Goal: Entertainment & Leisure: Consume media (video, audio)

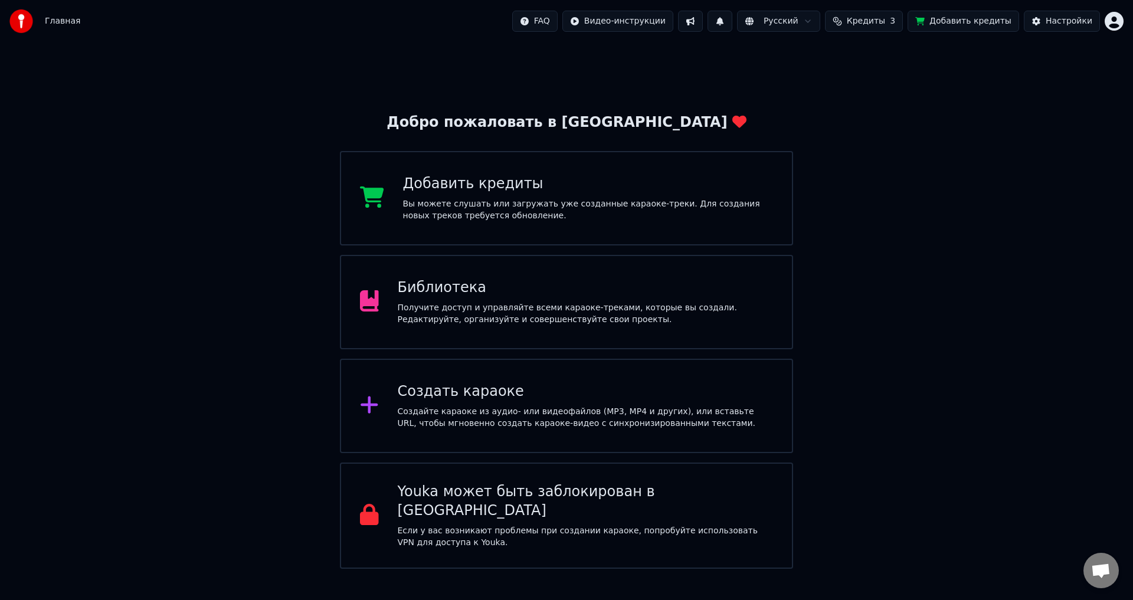
click at [32, 18] on img at bounding box center [21, 21] width 24 height 24
click at [1094, 570] on span "Открытый чат" at bounding box center [1101, 572] width 19 height 17
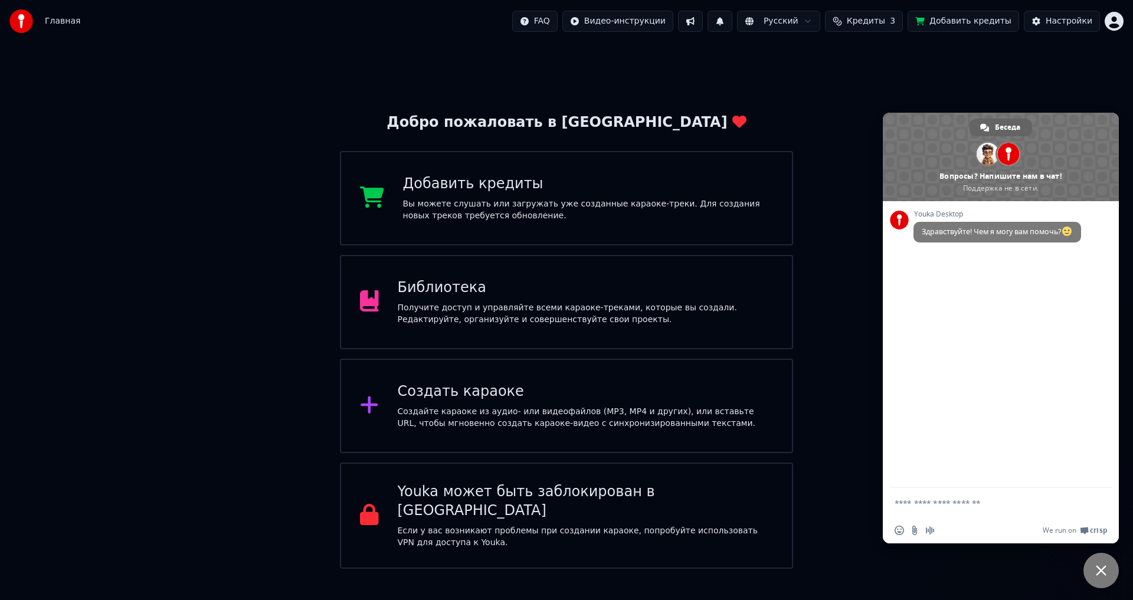
click at [828, 292] on div "Добро пожаловать в Youka Добавить кредиты Вы можете слушать или загружать уже с…" at bounding box center [566, 306] width 1133 height 527
click at [1035, 65] on div "Добро пожаловать в Youka Добавить кредиты Вы можете слушать или загружать уже с…" at bounding box center [566, 306] width 1133 height 527
click at [1067, 21] on div "Настройки" at bounding box center [1069, 21] width 47 height 12
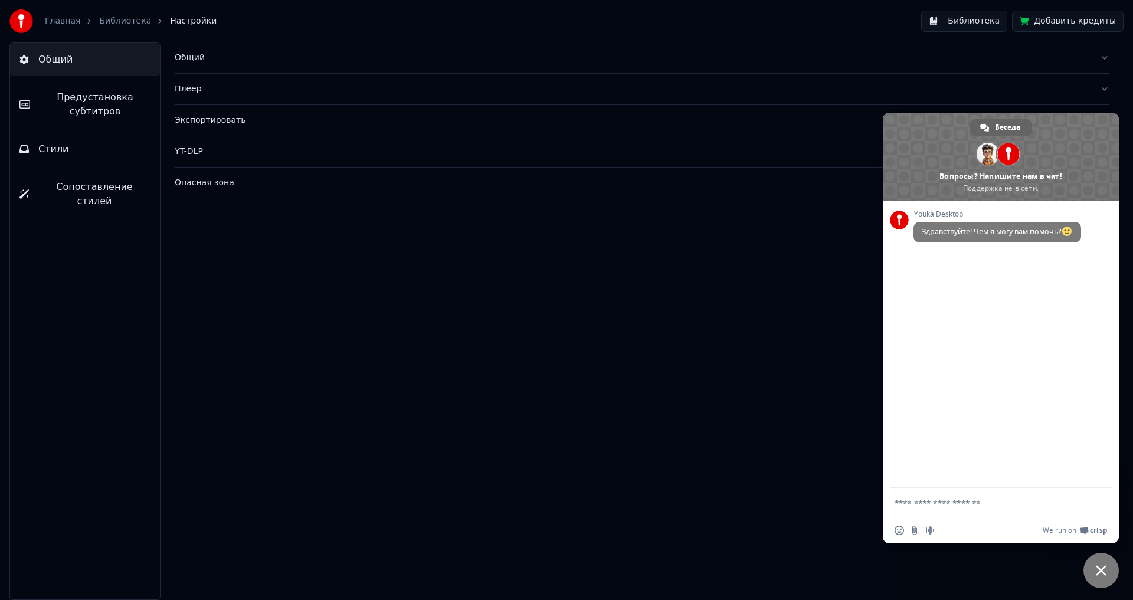
click at [605, 107] on button "Экспортировать" at bounding box center [642, 120] width 935 height 31
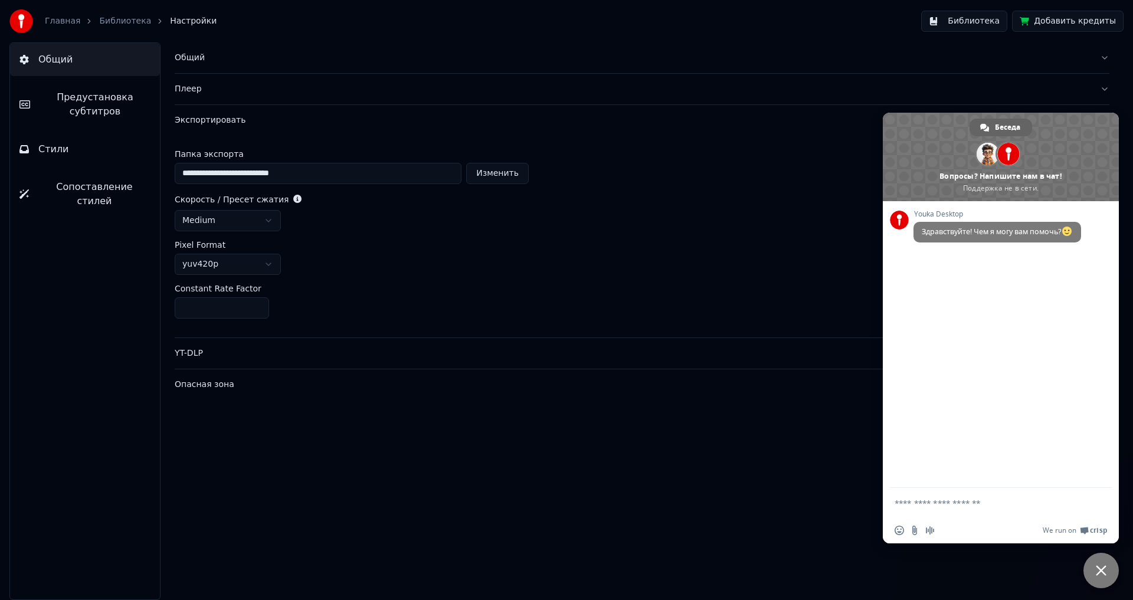
click at [579, 92] on div "Плеер" at bounding box center [633, 89] width 916 height 12
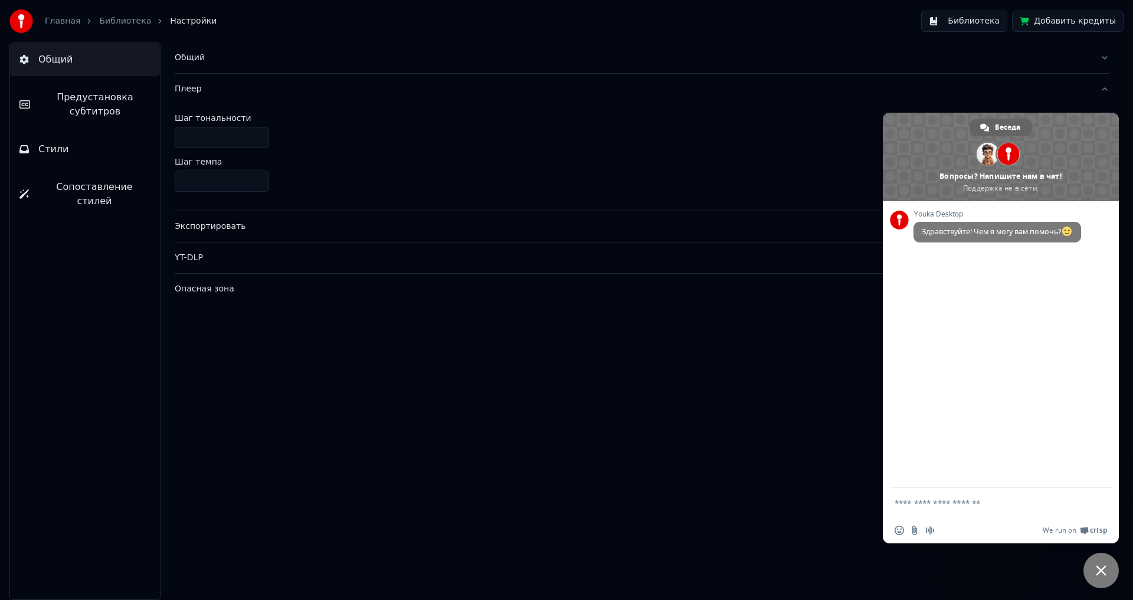
click at [975, 24] on button "Библиотека" at bounding box center [965, 21] width 86 height 21
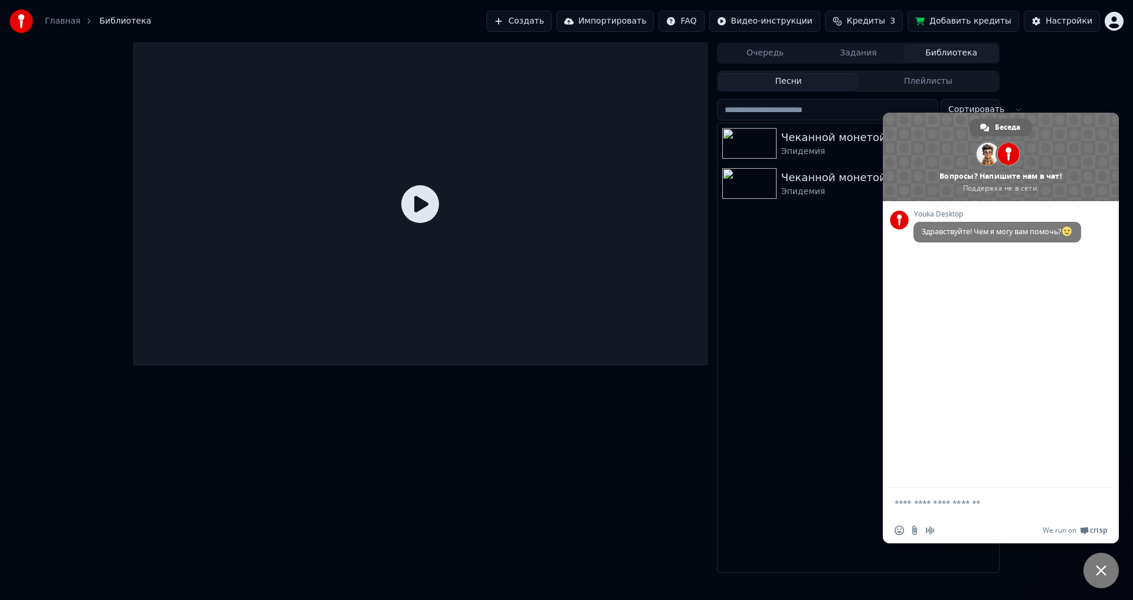
click at [1097, 91] on div "Очередь Задания Библиотека Песни Плейлисты Сортировать Чеканной монетой Эпидеми…" at bounding box center [566, 308] width 1133 height 531
click at [1102, 570] on span "Закрыть чат" at bounding box center [1101, 571] width 11 height 11
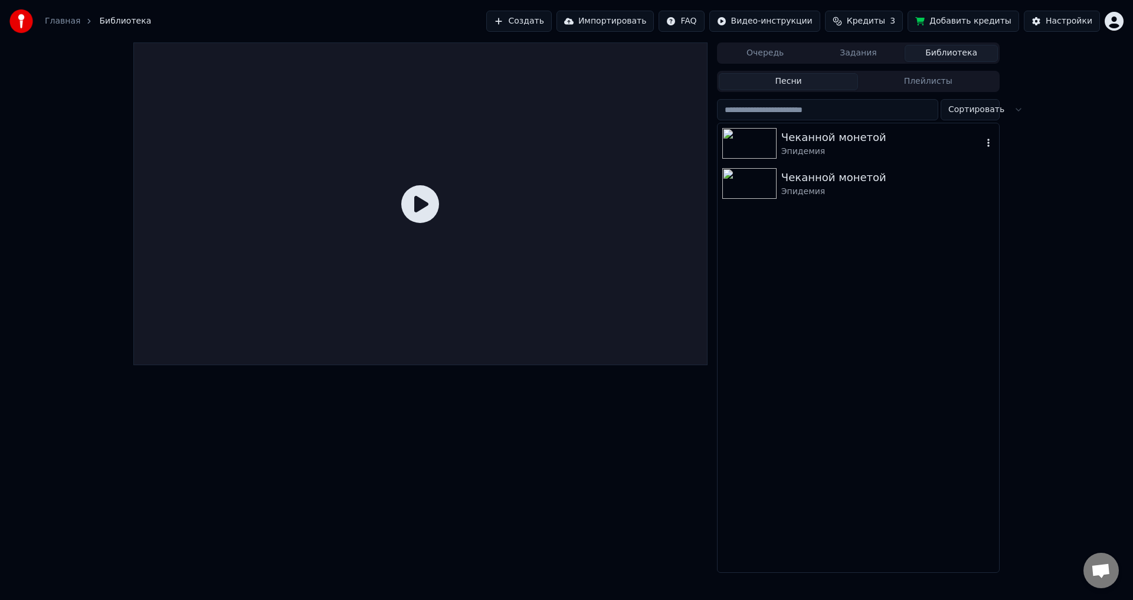
click at [764, 146] on img at bounding box center [750, 143] width 54 height 31
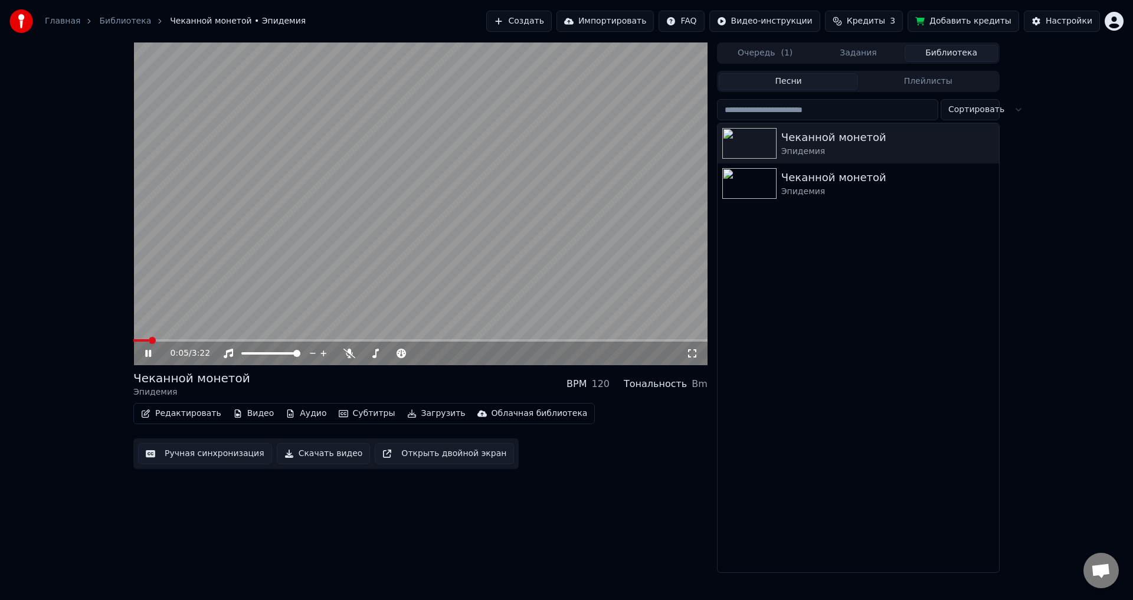
click at [190, 414] on button "Редактировать" at bounding box center [181, 414] width 90 height 17
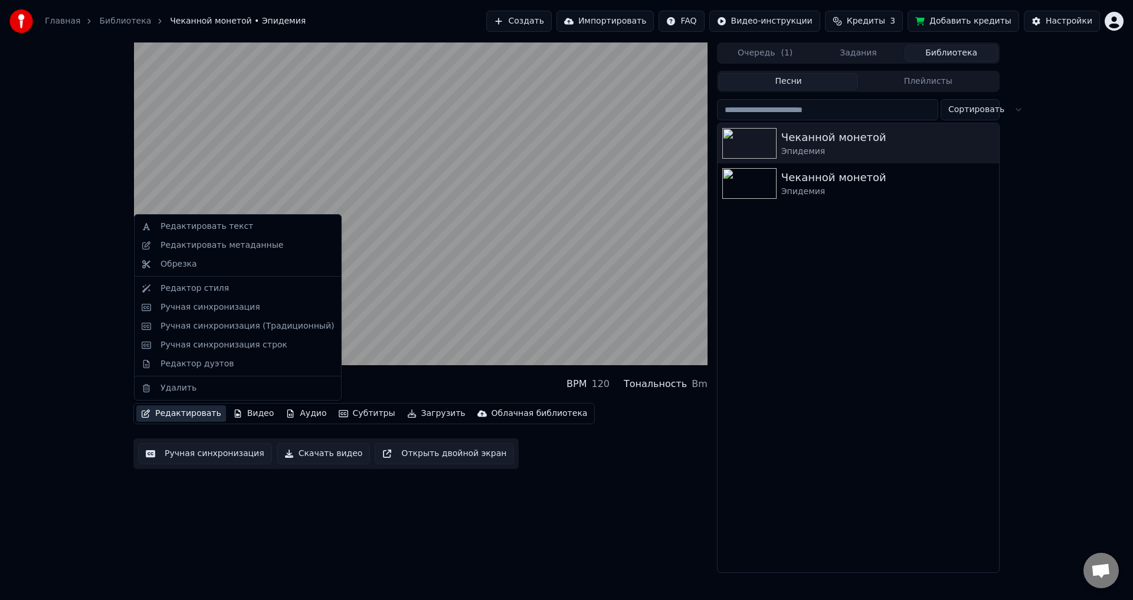
drag, startPoint x: 197, startPoint y: 226, endPoint x: 70, endPoint y: 264, distance: 132.2
click at [70, 264] on body "Главная Библиотека Чеканной монетой • Эпидемия Создать Импортировать FAQ Видео-…" at bounding box center [566, 300] width 1133 height 600
click at [460, 278] on video at bounding box center [420, 204] width 574 height 323
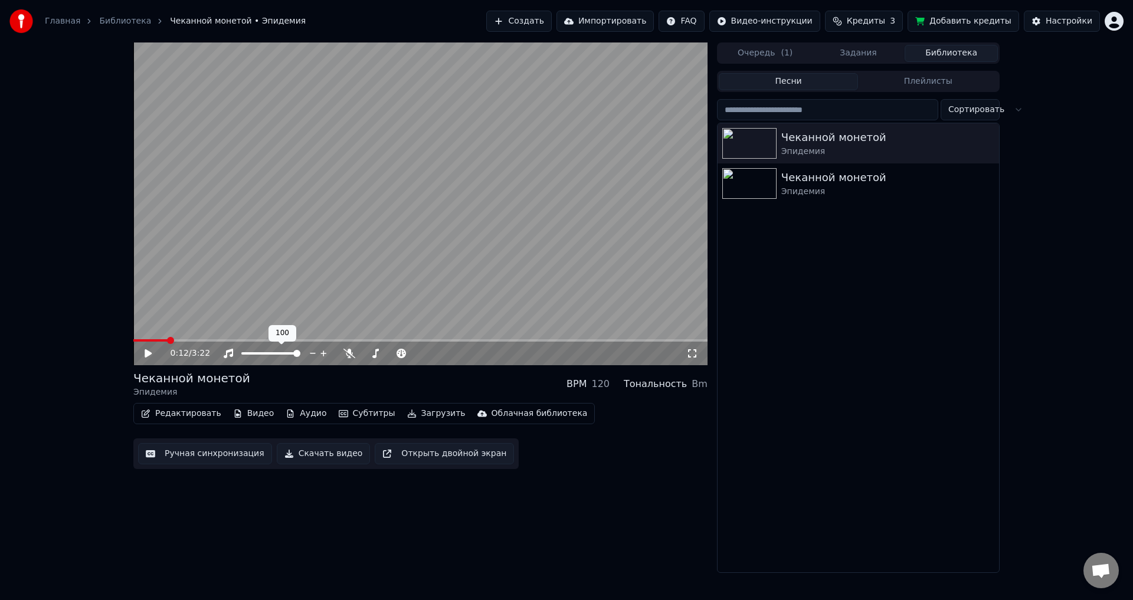
drag, startPoint x: 286, startPoint y: 356, endPoint x: 262, endPoint y: 357, distance: 23.6
click at [262, 357] on div at bounding box center [281, 354] width 95 height 12
click at [262, 354] on span at bounding box center [270, 353] width 59 height 2
click at [258, 354] on span at bounding box center [249, 353] width 17 height 2
click at [224, 240] on video at bounding box center [420, 204] width 574 height 323
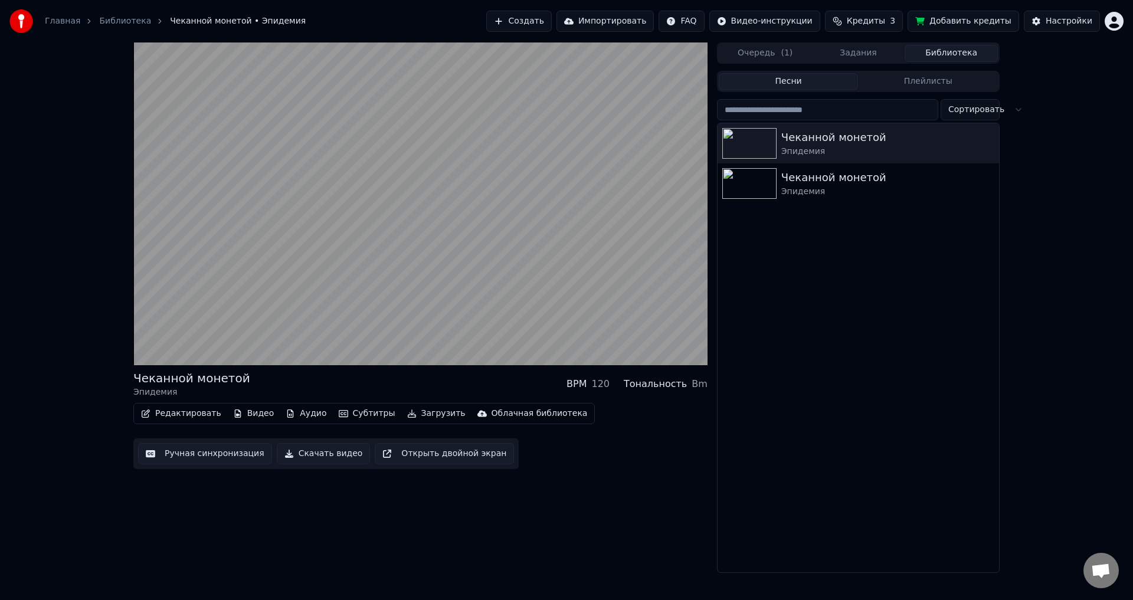
click at [189, 415] on button "Редактировать" at bounding box center [181, 414] width 90 height 17
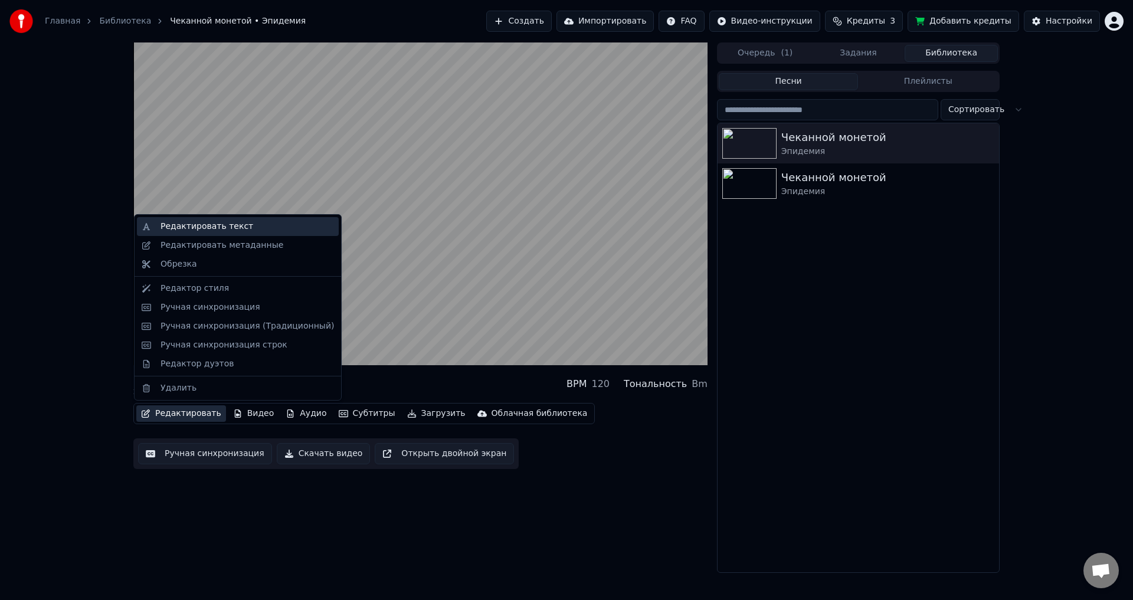
click at [217, 229] on div "Редактировать текст" at bounding box center [207, 227] width 93 height 12
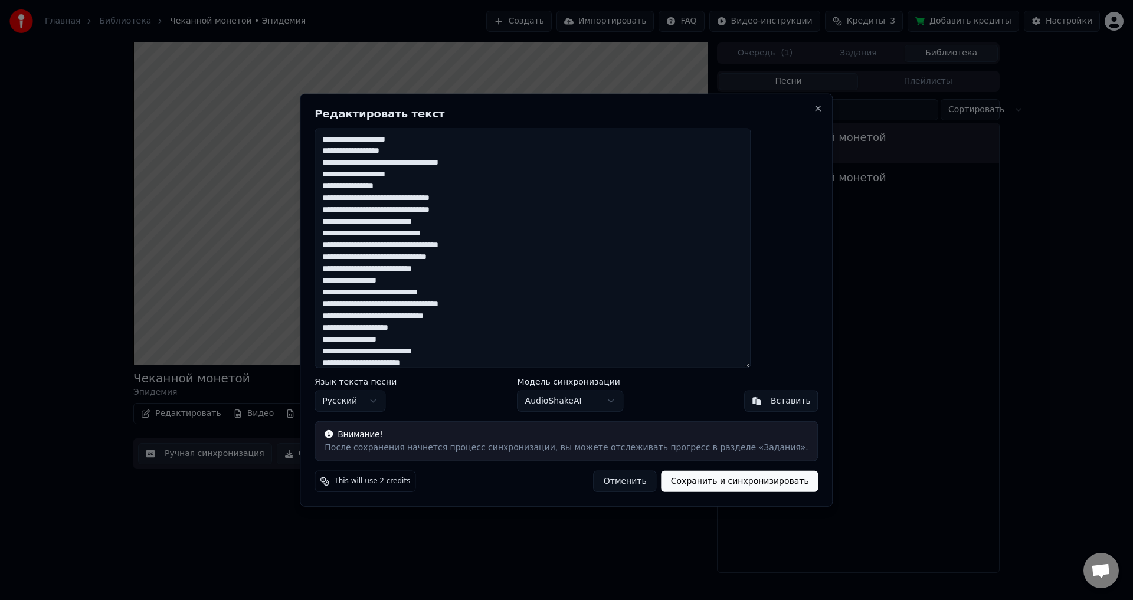
click at [600, 483] on button "Отменить" at bounding box center [625, 481] width 63 height 21
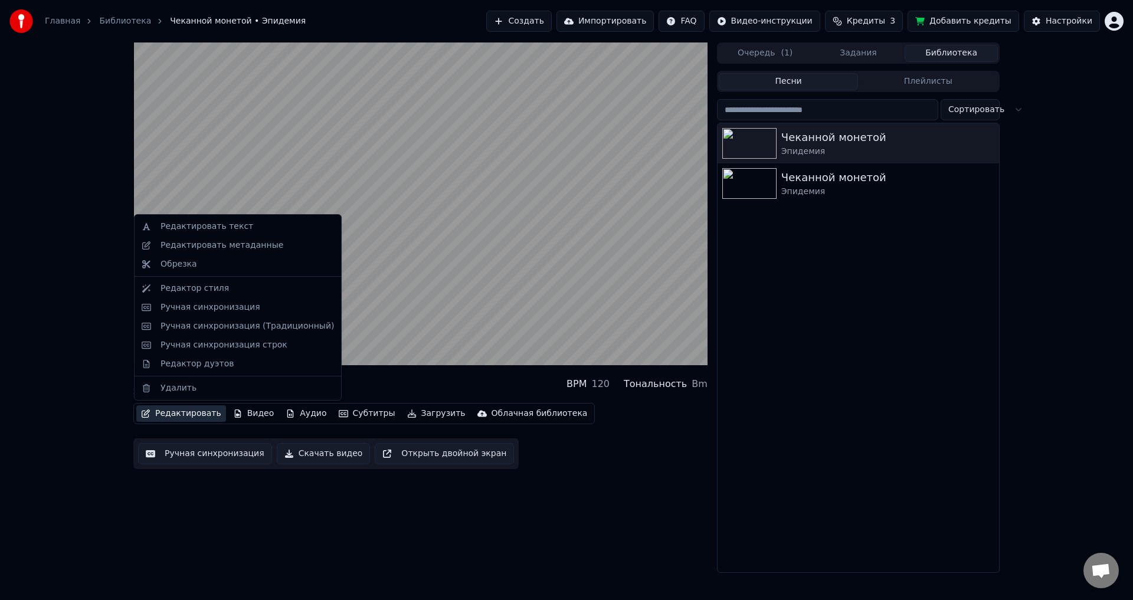
click at [197, 419] on button "Редактировать" at bounding box center [181, 414] width 90 height 17
click at [194, 293] on div "Редактор стиля" at bounding box center [195, 289] width 68 height 12
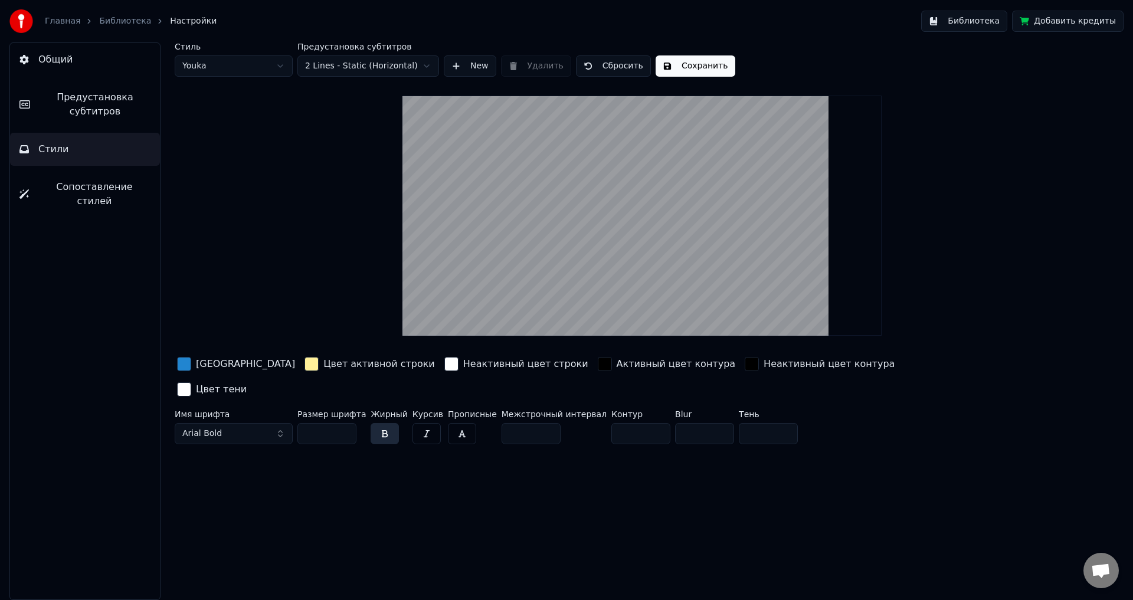
click at [305, 365] on div "button" at bounding box center [312, 364] width 14 height 14
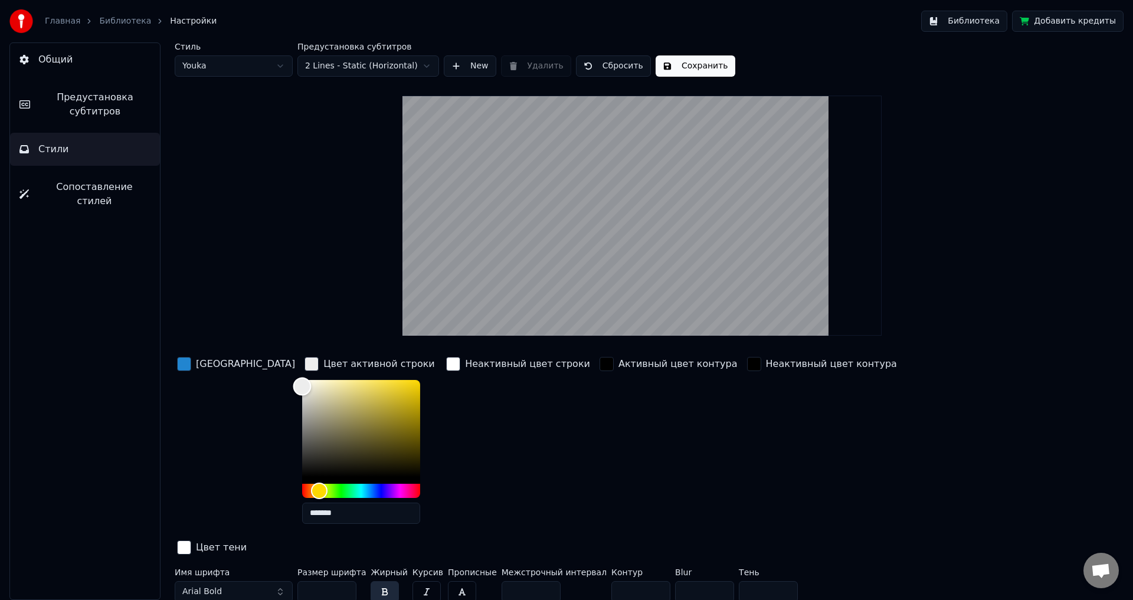
drag, startPoint x: 305, startPoint y: 377, endPoint x: 244, endPoint y: 386, distance: 61.4
click at [244, 386] on div "Цвет заливки Цвет активной строки ******* Неактивный цвет строки Активный цвет …" at bounding box center [571, 457] width 793 height 204
click at [244, 385] on div "[GEOGRAPHIC_DATA]" at bounding box center [236, 444] width 123 height 179
type input "*******"
drag, startPoint x: 262, startPoint y: 383, endPoint x: 254, endPoint y: 370, distance: 14.8
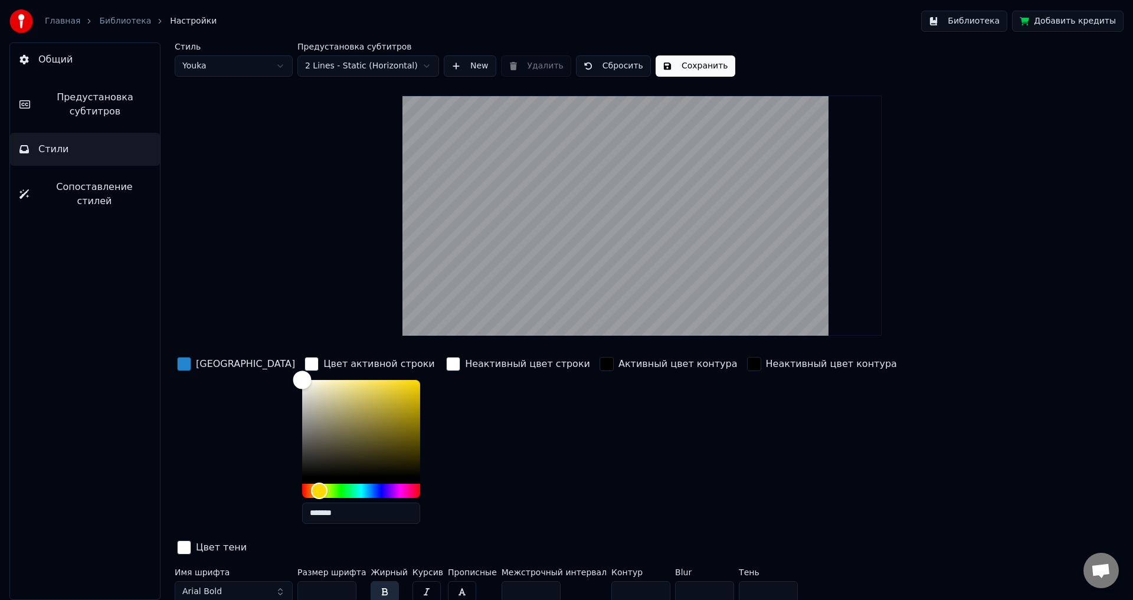
click at [257, 370] on div "Цвет заливки Цвет активной строки ******* Неактивный цвет строки Активный цвет …" at bounding box center [571, 457] width 793 height 204
click at [218, 363] on div "[GEOGRAPHIC_DATA]" at bounding box center [245, 364] width 99 height 14
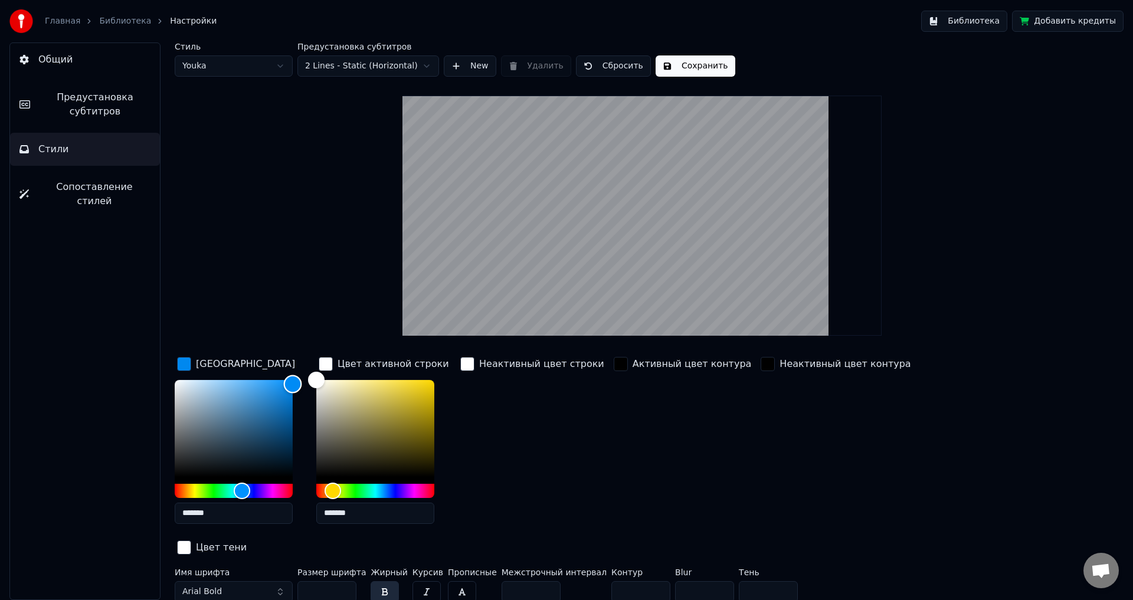
type input "*******"
drag, startPoint x: 276, startPoint y: 395, endPoint x: 297, endPoint y: 378, distance: 26.9
click at [297, 378] on div "Color" at bounding box center [293, 380] width 18 height 18
click at [685, 66] on button "Сохранить" at bounding box center [696, 65] width 80 height 21
click at [114, 23] on link "Библиотека" at bounding box center [125, 21] width 52 height 12
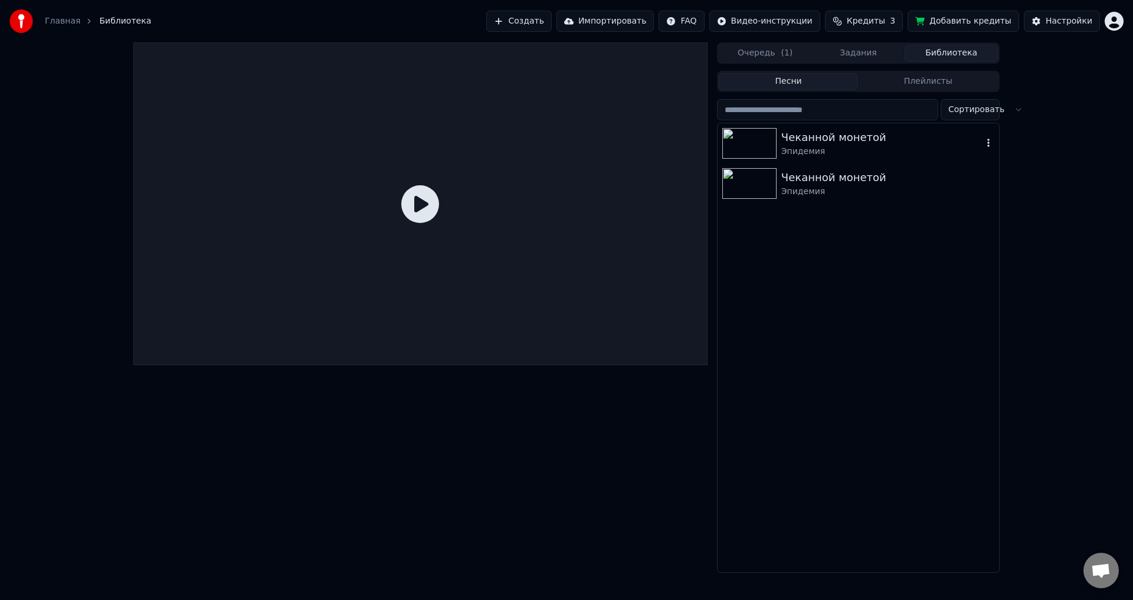
click at [812, 143] on div "Чеканной монетой" at bounding box center [882, 137] width 201 height 17
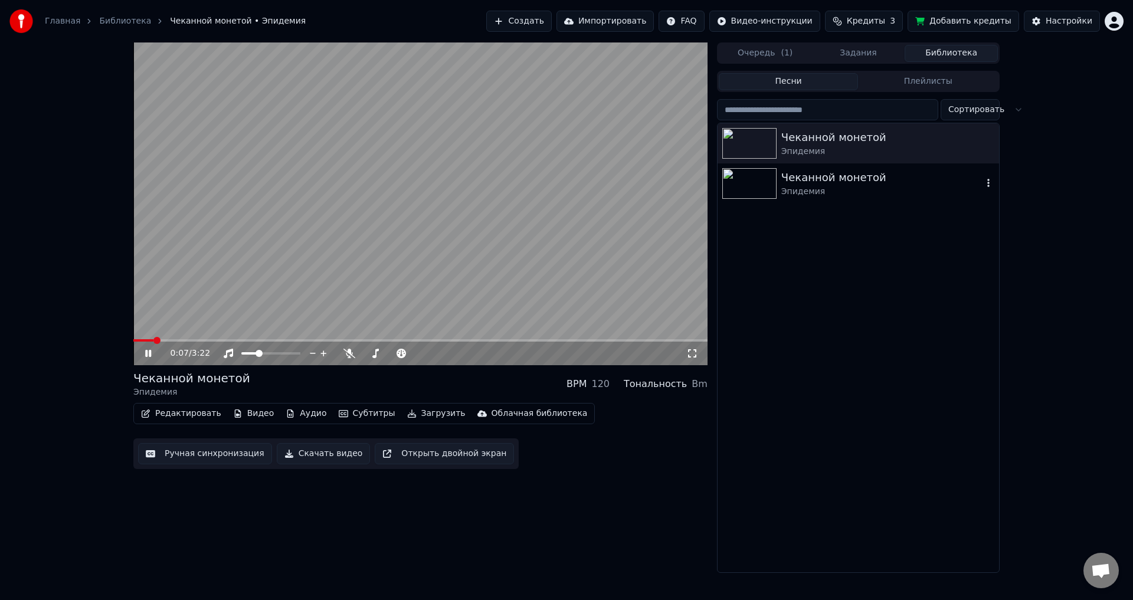
click at [813, 186] on div "Эпидемия" at bounding box center [882, 192] width 201 height 12
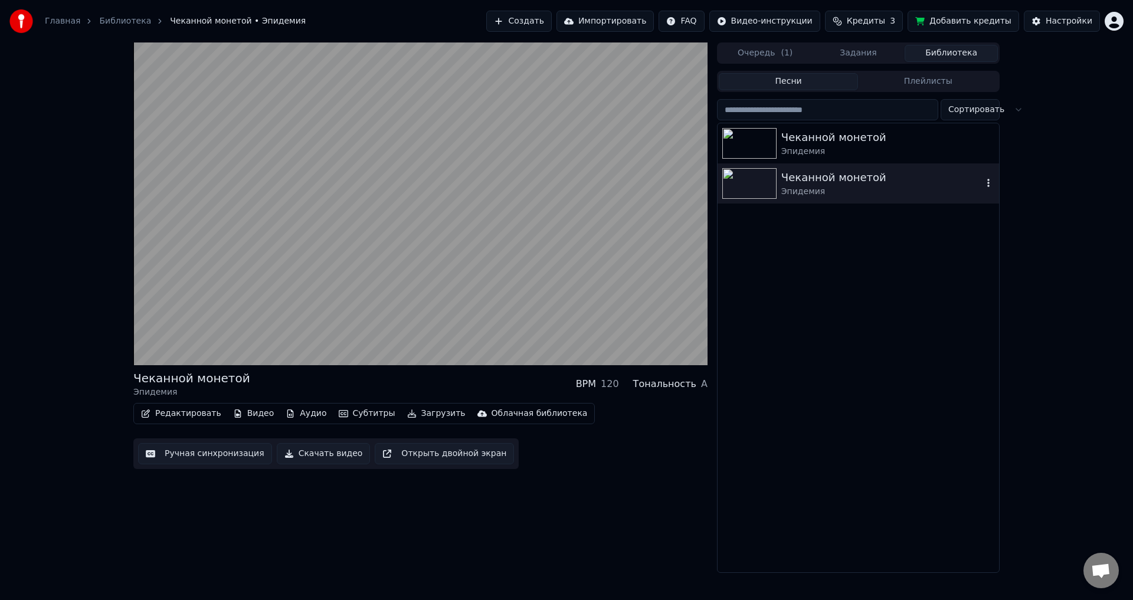
click at [988, 182] on icon "button" at bounding box center [989, 182] width 12 height 9
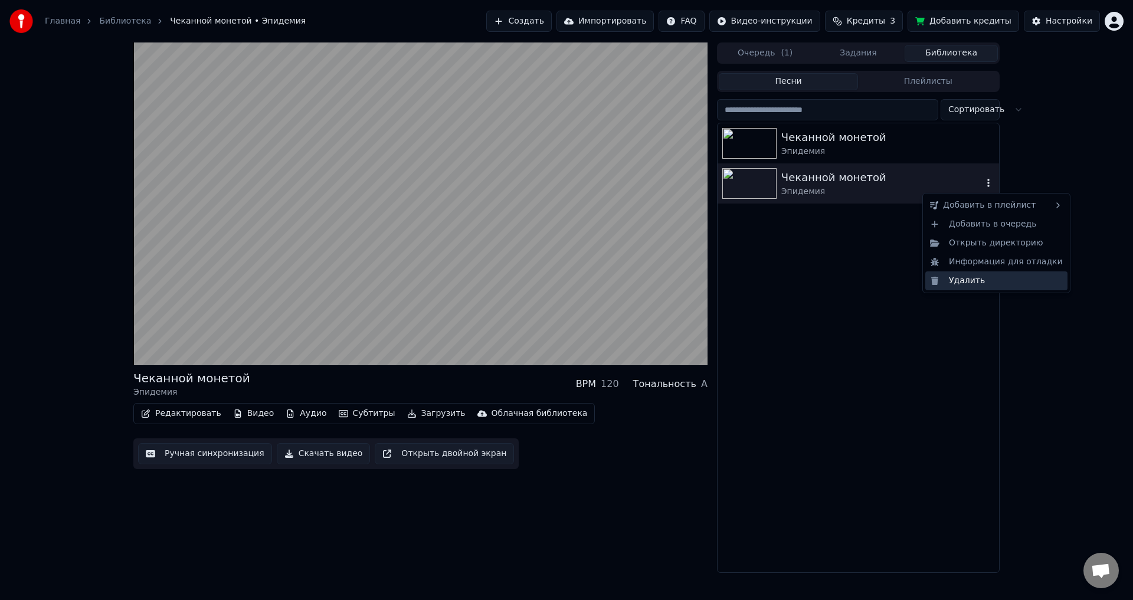
click at [969, 279] on div "Удалить" at bounding box center [997, 281] width 142 height 19
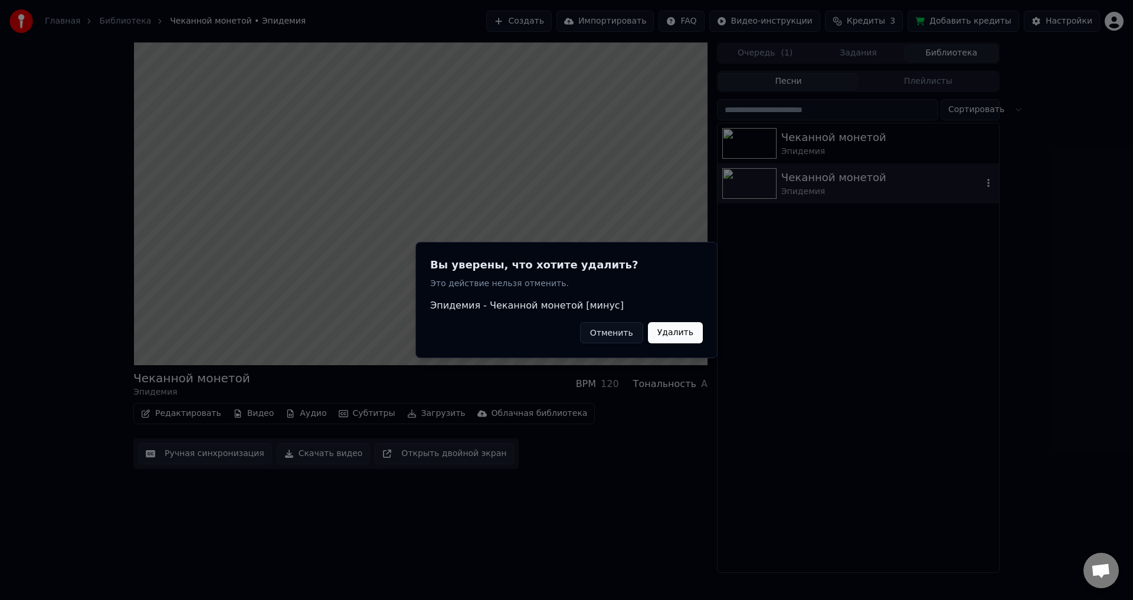
click at [678, 335] on button "Удалить" at bounding box center [675, 332] width 55 height 21
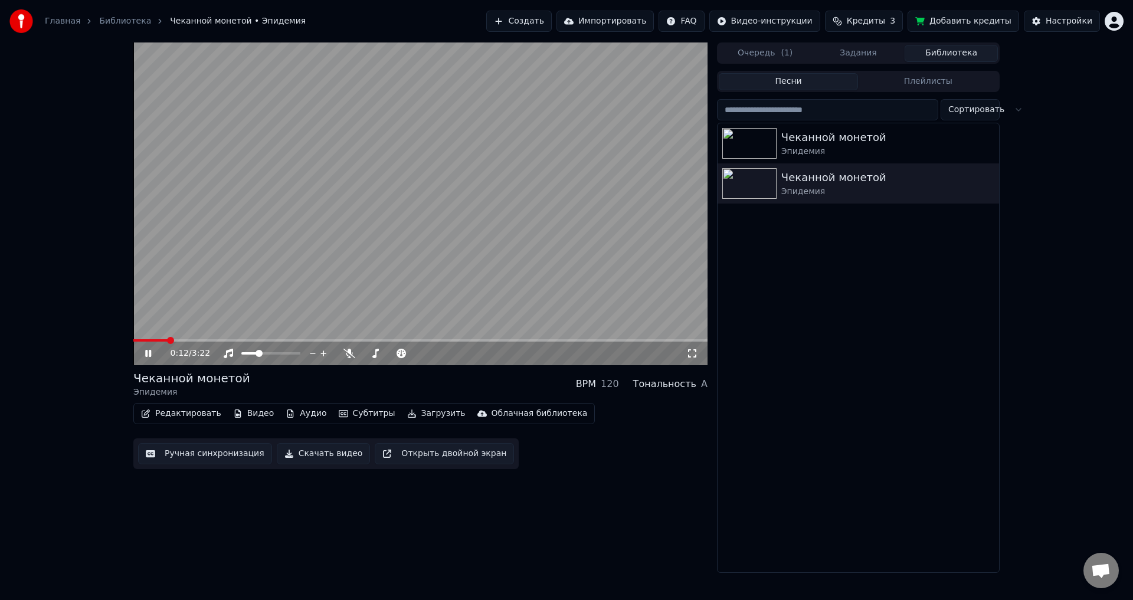
click at [111, 19] on link "Библиотека" at bounding box center [125, 21] width 52 height 12
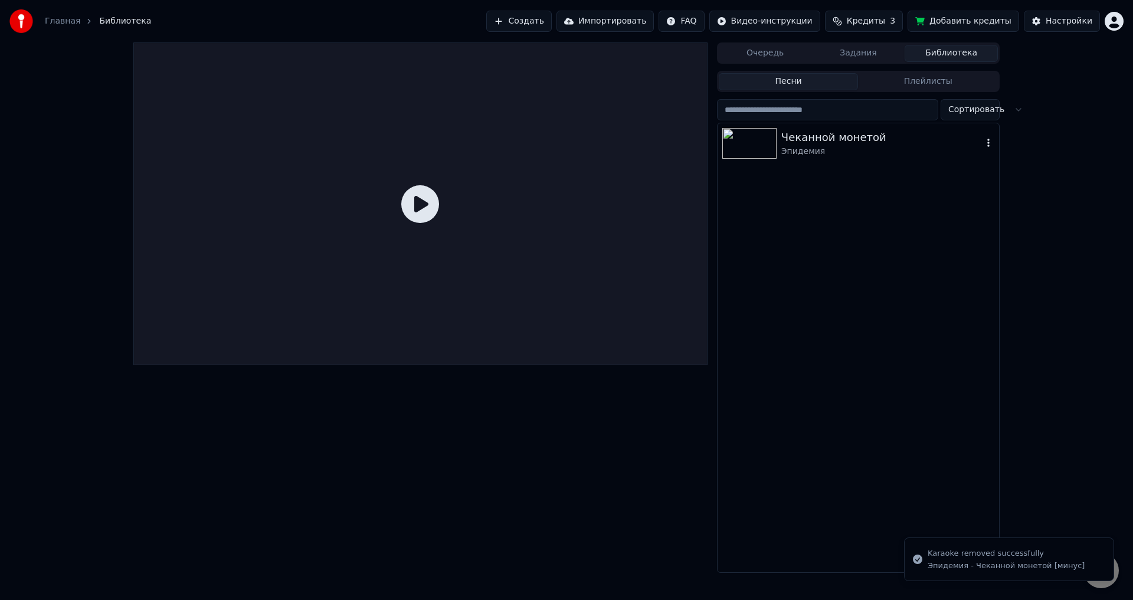
click at [826, 147] on div "Эпидемия" at bounding box center [882, 152] width 201 height 12
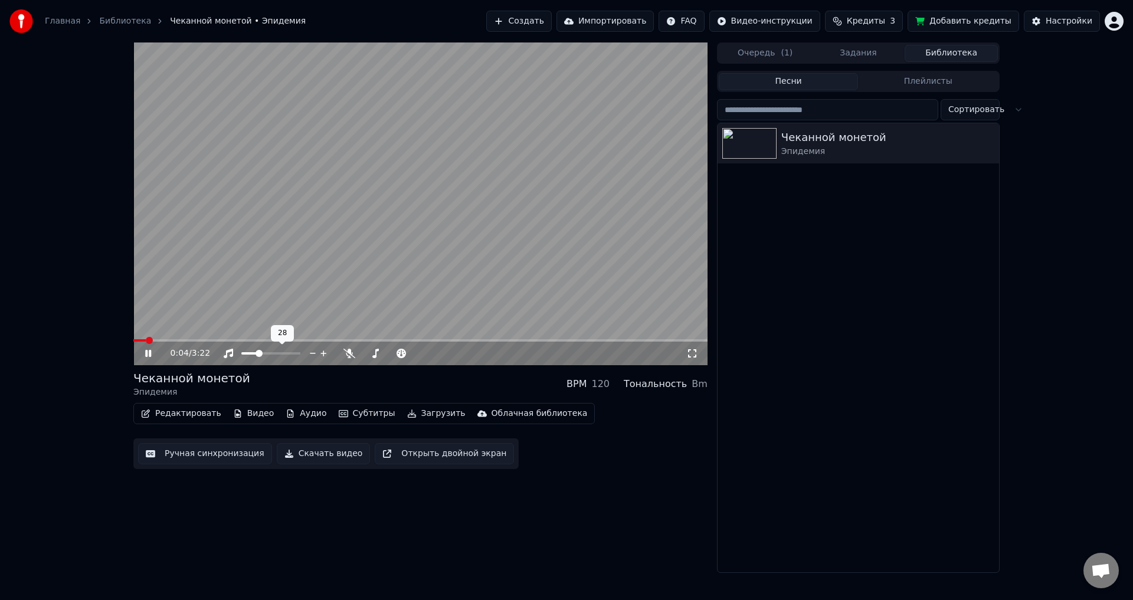
click at [273, 352] on div at bounding box center [281, 354] width 95 height 12
drag, startPoint x: 391, startPoint y: 352, endPoint x: 404, endPoint y: 352, distance: 12.4
click at [406, 352] on div at bounding box center [402, 354] width 95 height 12
click at [393, 355] on span at bounding box center [391, 353] width 59 height 2
click at [241, 355] on span at bounding box center [244, 353] width 7 height 7
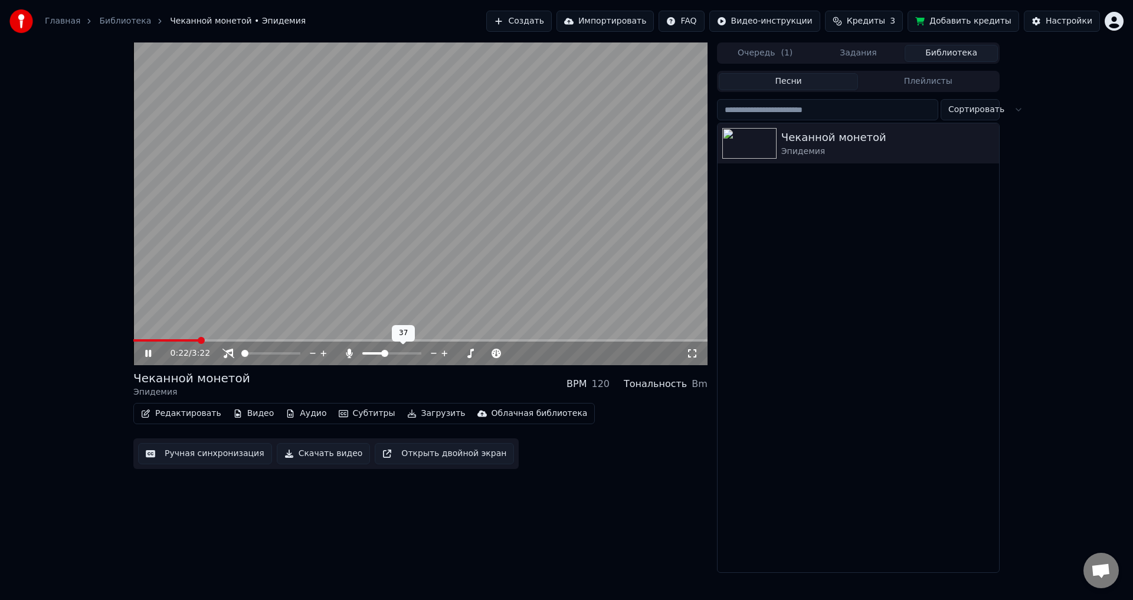
click at [384, 355] on span at bounding box center [384, 353] width 7 height 7
click at [871, 19] on span "Кредиты" at bounding box center [866, 21] width 38 height 12
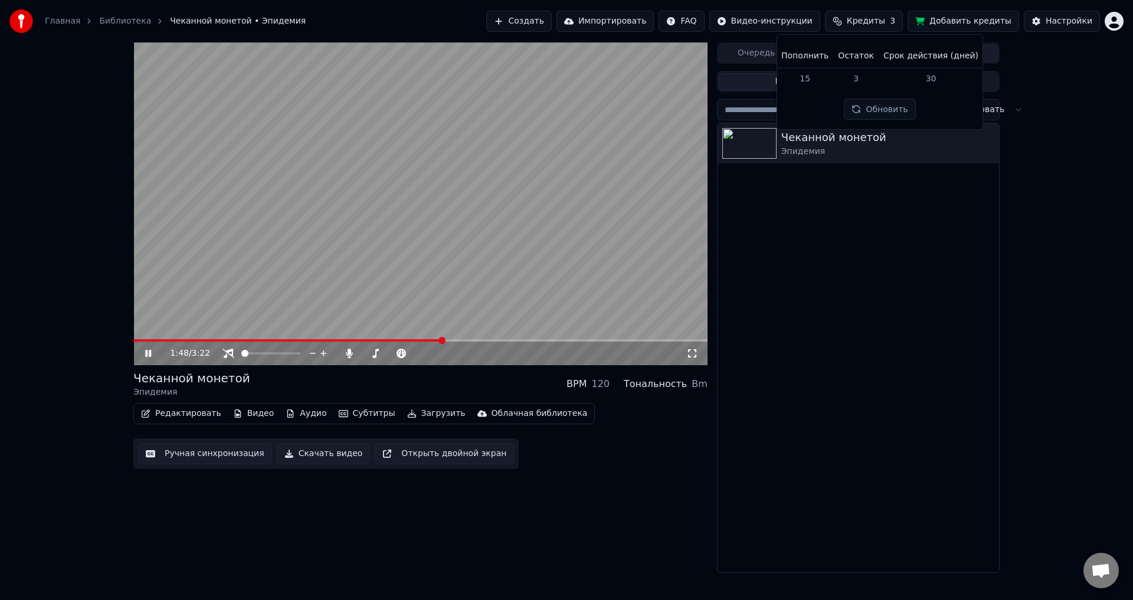
click at [934, 312] on div "Чеканной монетой Эпидемия" at bounding box center [859, 347] width 282 height 449
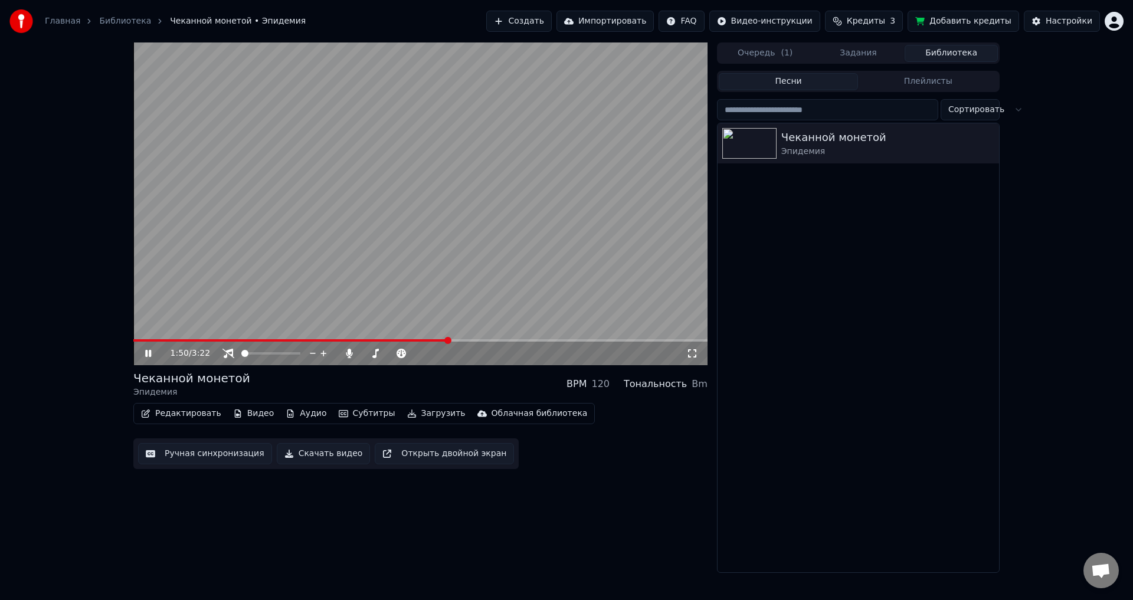
click at [878, 20] on span "Кредиты" at bounding box center [866, 21] width 38 height 12
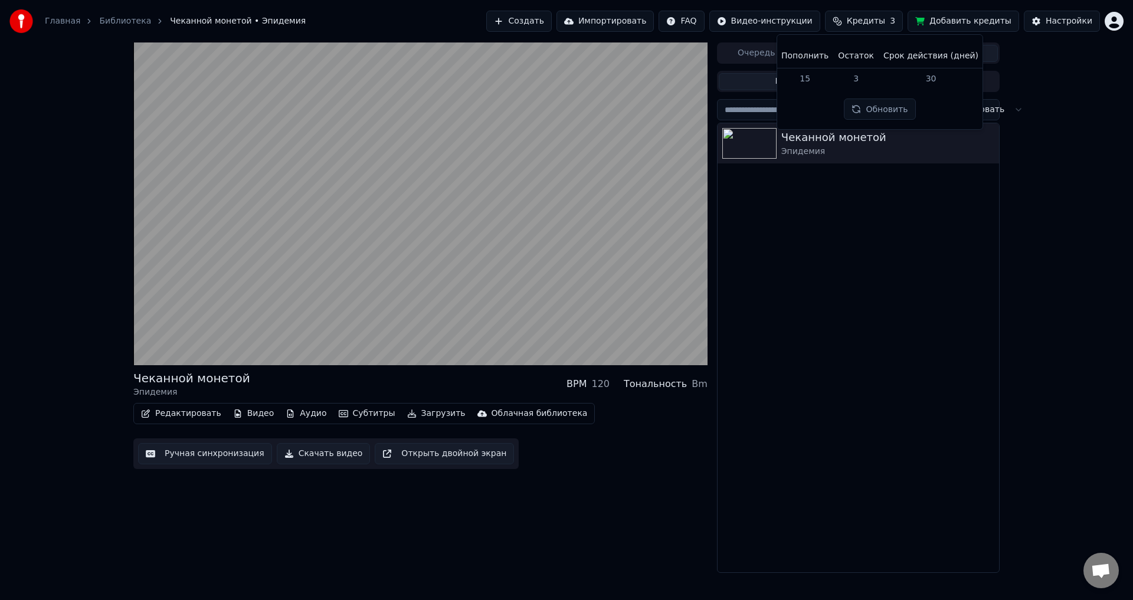
click at [901, 111] on button "Обновить" at bounding box center [879, 109] width 71 height 21
click at [985, 24] on button "Добавить кредиты" at bounding box center [964, 21] width 112 height 21
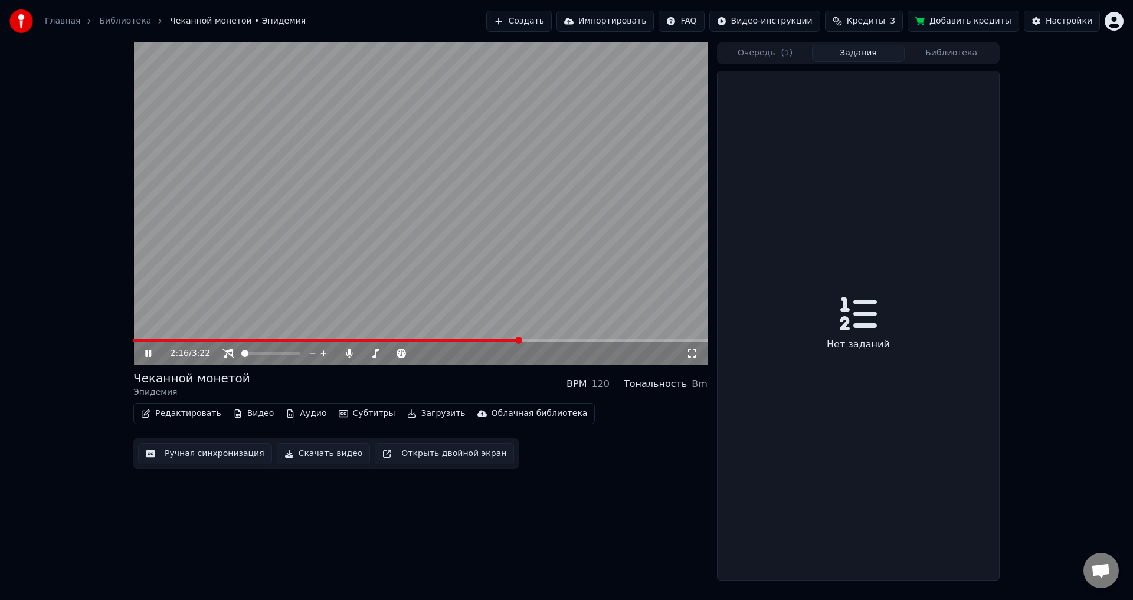
click at [864, 51] on button "Задания" at bounding box center [858, 53] width 93 height 17
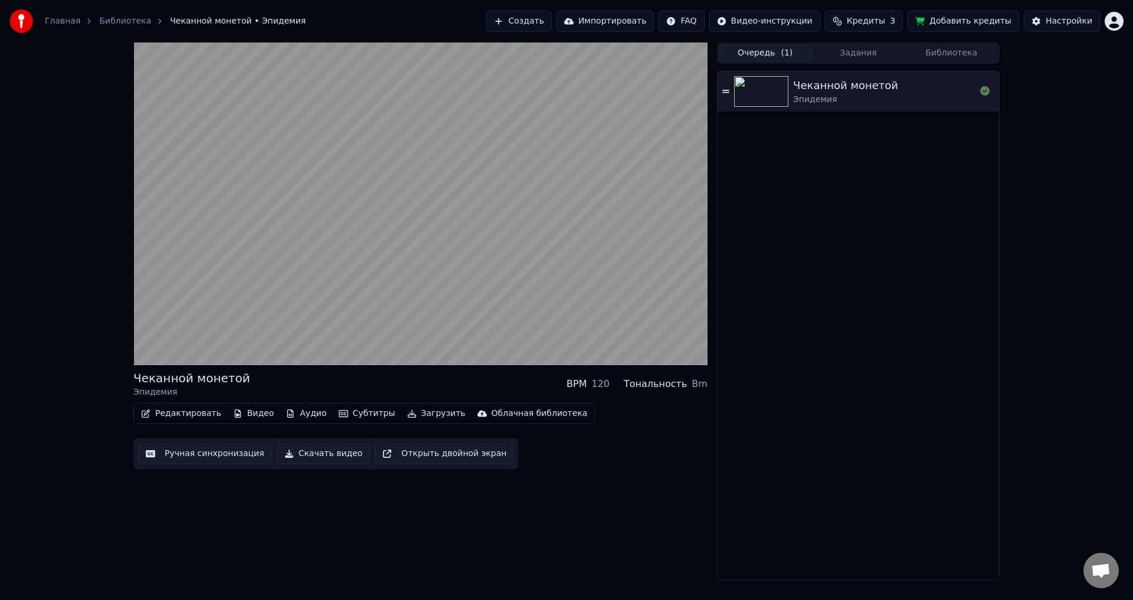
click at [783, 54] on span "( 1 )" at bounding box center [787, 53] width 12 height 12
click at [907, 293] on div "Чеканной монетой Эпидемия" at bounding box center [859, 325] width 282 height 509
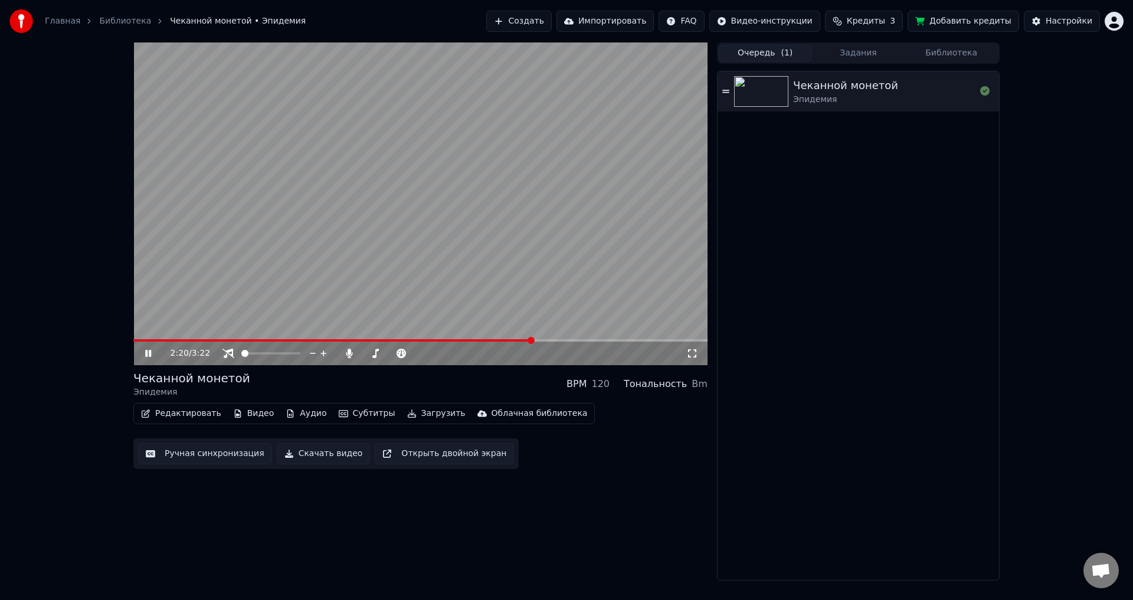
click at [119, 21] on link "Библиотека" at bounding box center [125, 21] width 52 height 12
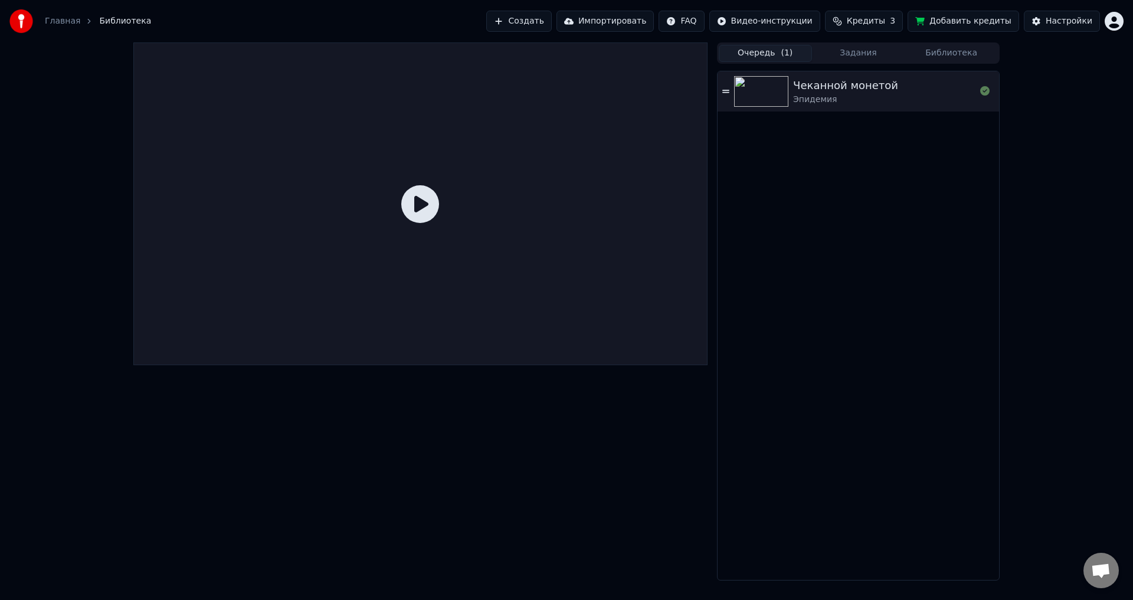
click at [415, 202] on icon at bounding box center [420, 204] width 38 height 38
click at [831, 92] on div "Чеканной монетой" at bounding box center [845, 85] width 105 height 17
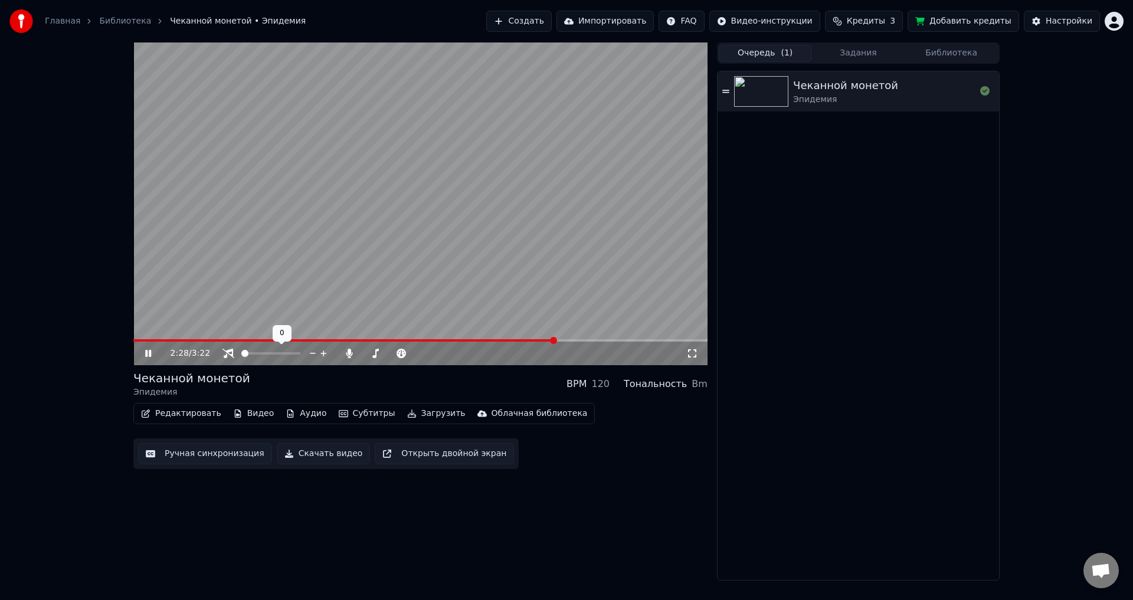
click at [257, 354] on div at bounding box center [281, 354] width 95 height 12
click at [266, 355] on span at bounding box center [270, 353] width 59 height 2
click at [497, 341] on span at bounding box center [348, 340] width 431 height 2
click at [285, 353] on span at bounding box center [270, 353] width 59 height 2
click at [362, 354] on span at bounding box center [365, 353] width 7 height 7
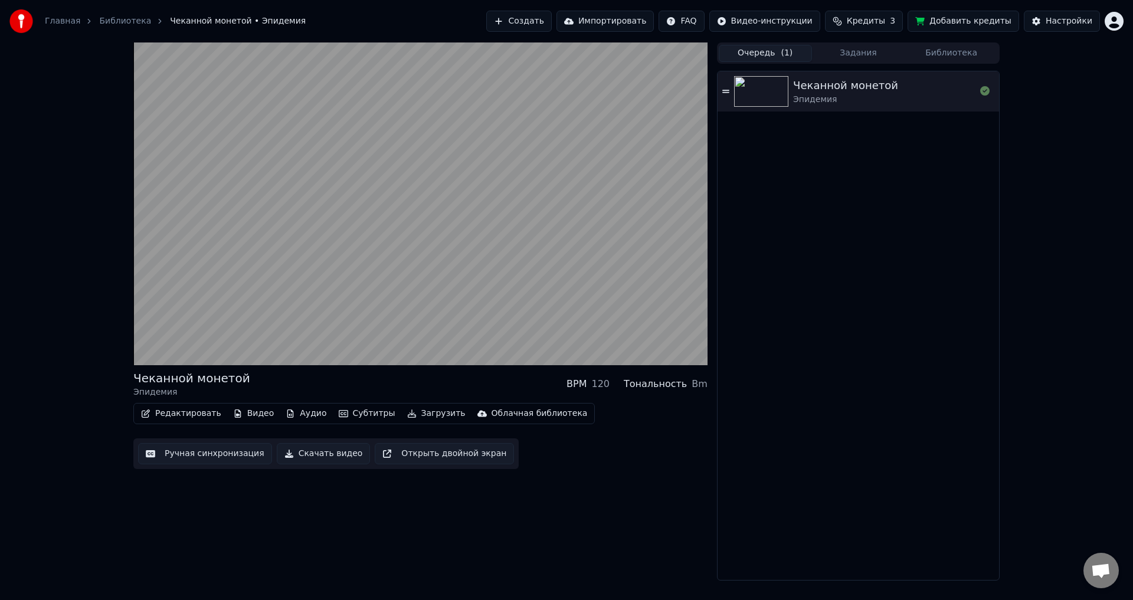
click at [962, 20] on button "Добавить кредиты" at bounding box center [964, 21] width 112 height 21
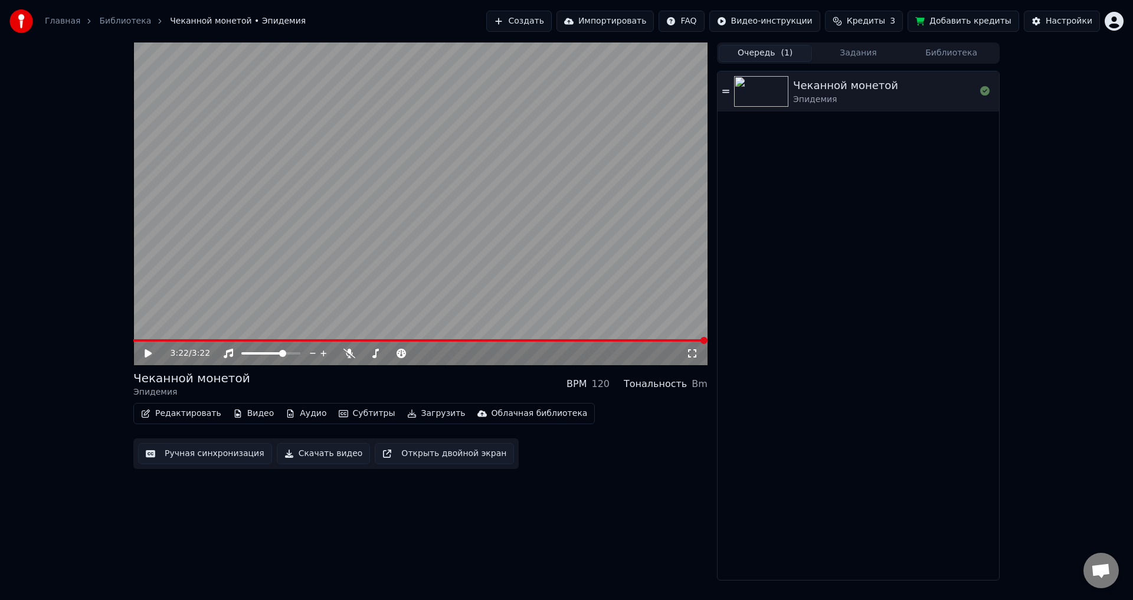
click at [420, 159] on video at bounding box center [420, 204] width 574 height 323
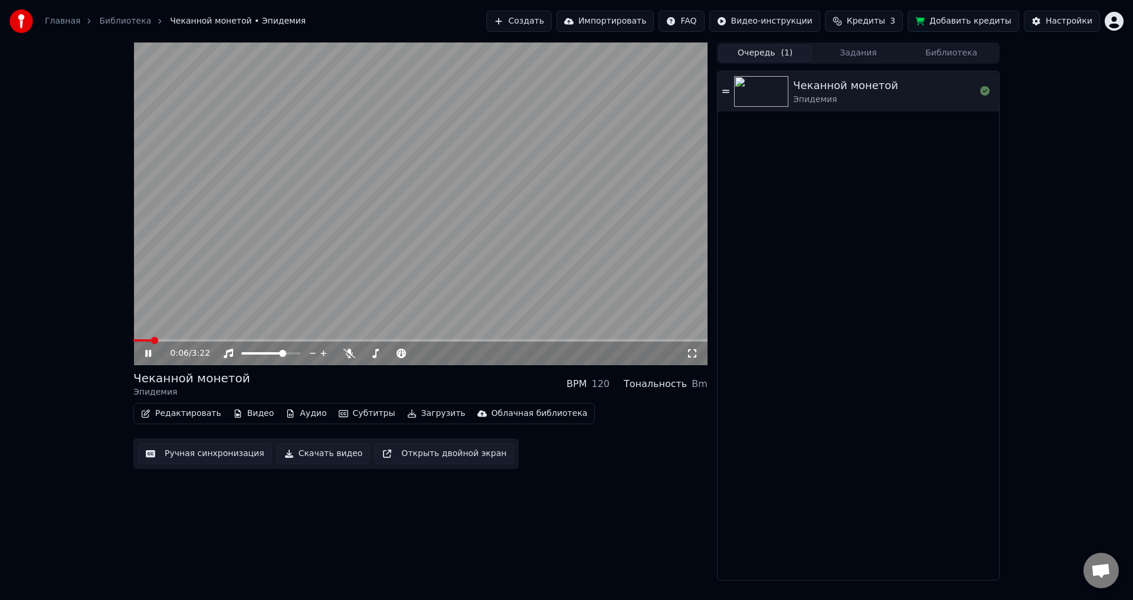
drag, startPoint x: 142, startPoint y: 338, endPoint x: 122, endPoint y: 346, distance: 20.9
click at [122, 346] on div "0:06 / 3:22 Чеканной монетой Эпидемия BPM 120 Тональность Bm Редактировать Виде…" at bounding box center [566, 312] width 1133 height 538
click at [133, 342] on span at bounding box center [133, 340] width 0 height 2
click at [421, 194] on video at bounding box center [420, 204] width 574 height 323
click at [143, 352] on icon at bounding box center [157, 353] width 28 height 9
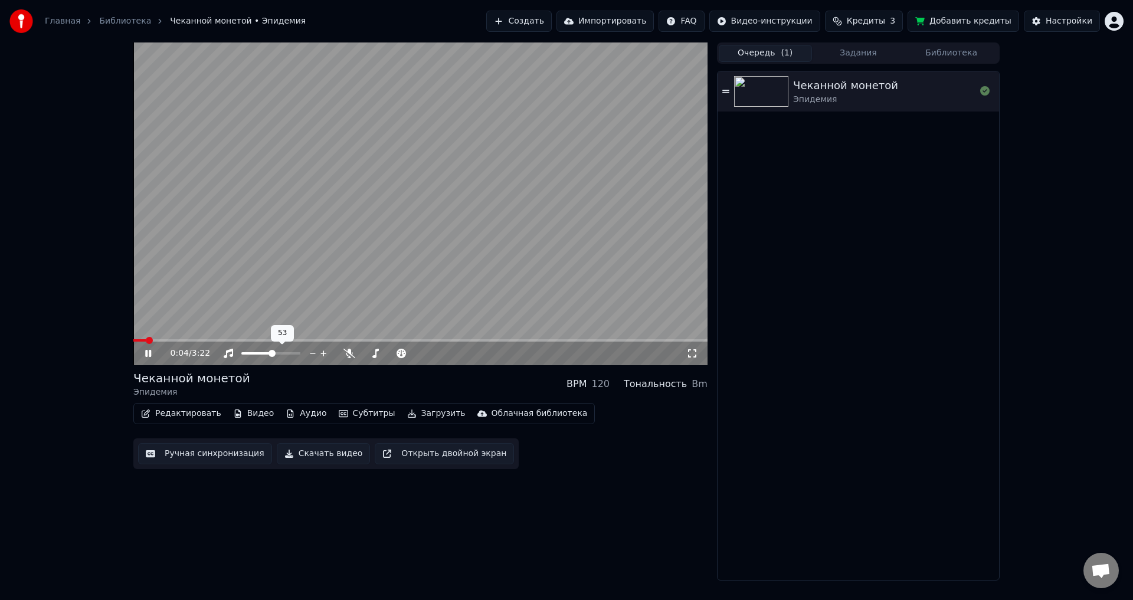
click at [273, 352] on span at bounding box center [272, 353] width 7 height 7
click at [403, 352] on span at bounding box center [391, 353] width 59 height 2
click at [170, 412] on button "Редактировать" at bounding box center [181, 414] width 90 height 17
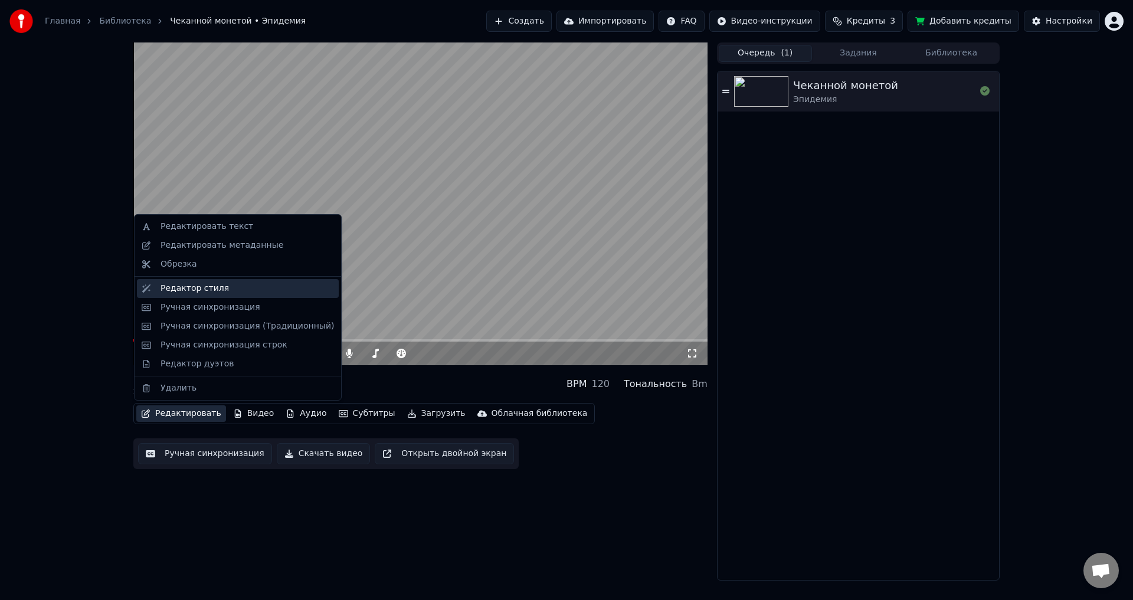
click at [214, 290] on div "Редактор стиля" at bounding box center [195, 289] width 68 height 12
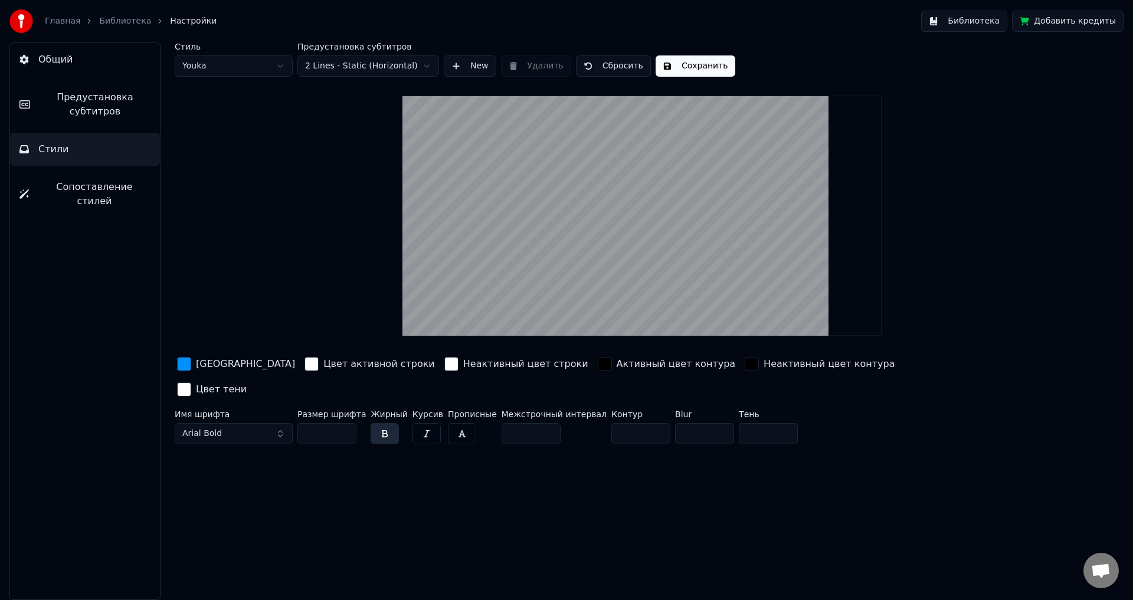
click at [415, 423] on button "button" at bounding box center [427, 433] width 28 height 21
click at [448, 423] on button "button" at bounding box center [462, 433] width 28 height 21
click at [423, 423] on button "button" at bounding box center [427, 433] width 28 height 21
click at [384, 423] on button "button" at bounding box center [385, 433] width 28 height 21
click at [448, 423] on button "button" at bounding box center [462, 433] width 28 height 21
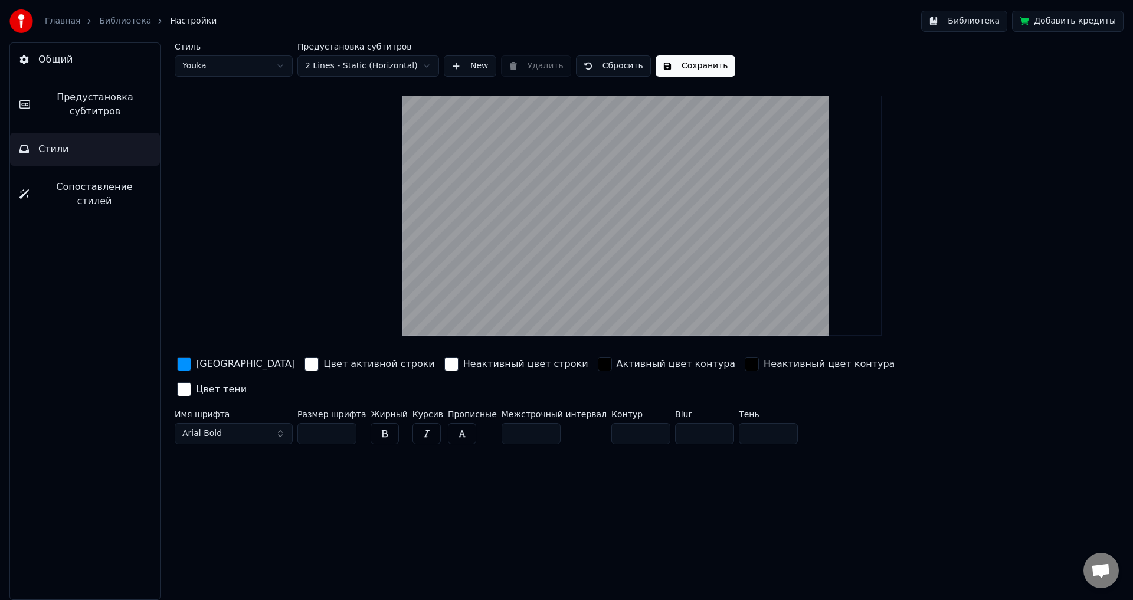
click at [103, 186] on span "Сопоставление стилей" at bounding box center [94, 194] width 112 height 28
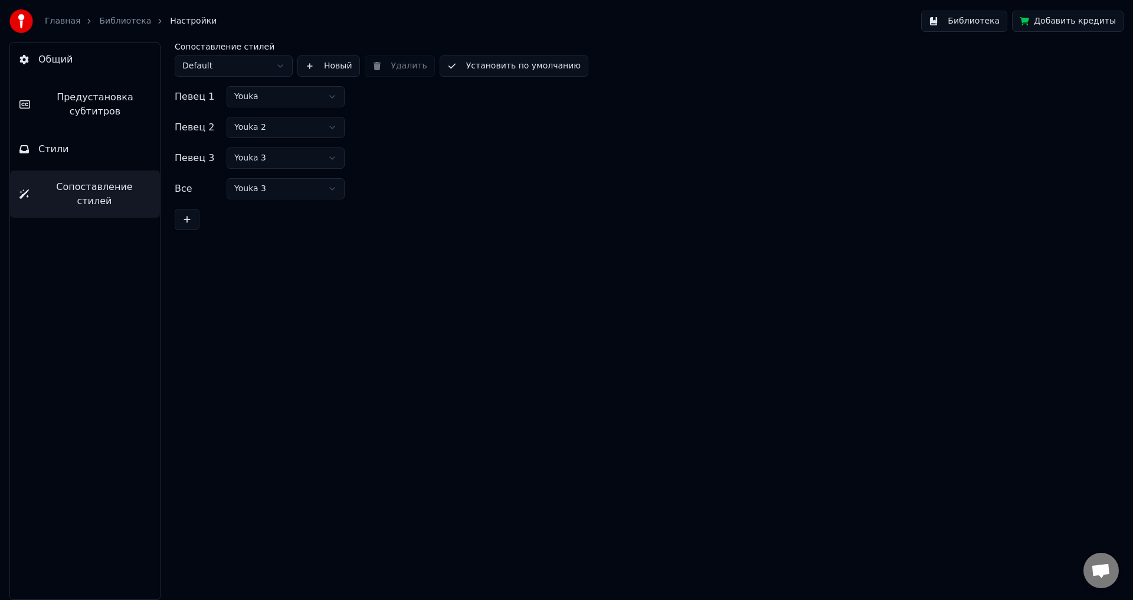
click at [80, 155] on button "Стили" at bounding box center [85, 149] width 150 height 33
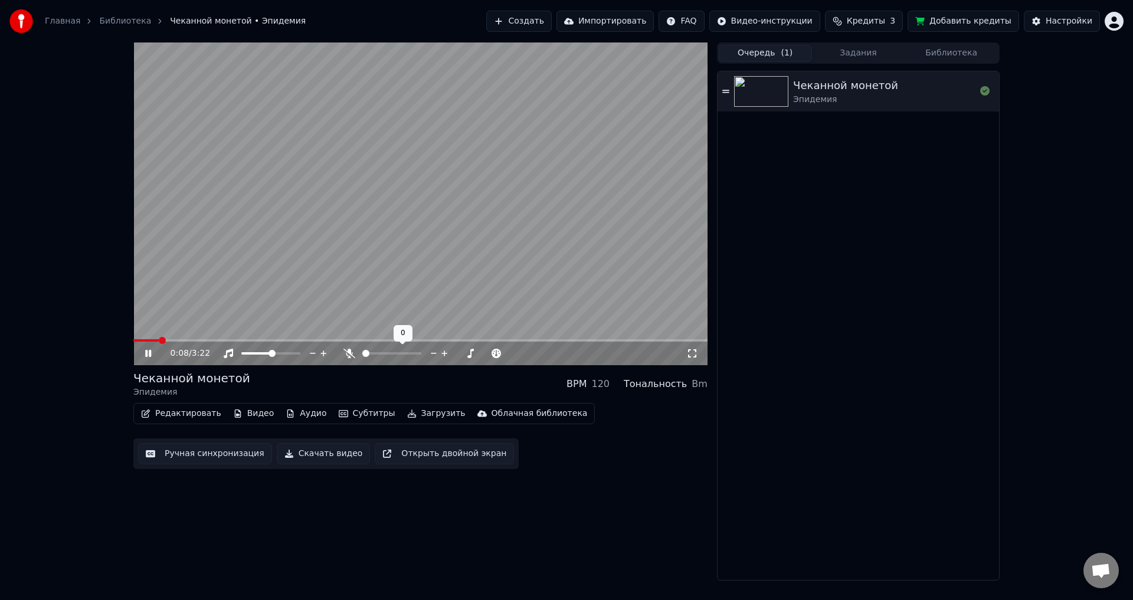
click at [362, 355] on span at bounding box center [365, 353] width 7 height 7
click at [383, 354] on span at bounding box center [391, 353] width 59 height 2
click at [362, 355] on span at bounding box center [365, 353] width 7 height 7
click at [413, 416] on button "Загрузить" at bounding box center [437, 414] width 68 height 17
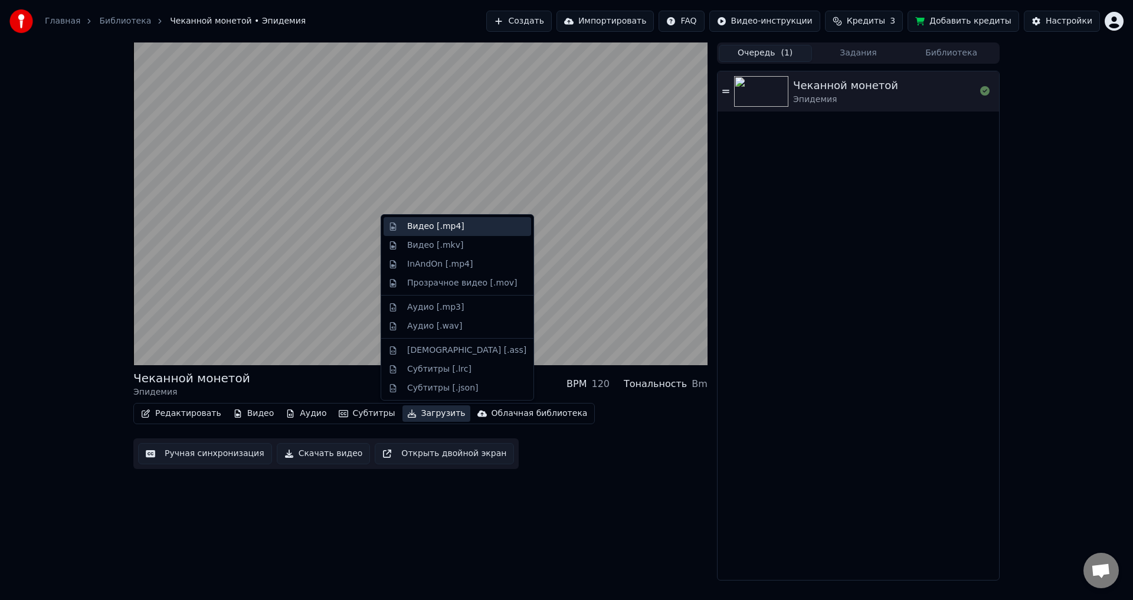
click at [460, 228] on div "Видео [.mp4]" at bounding box center [466, 227] width 119 height 12
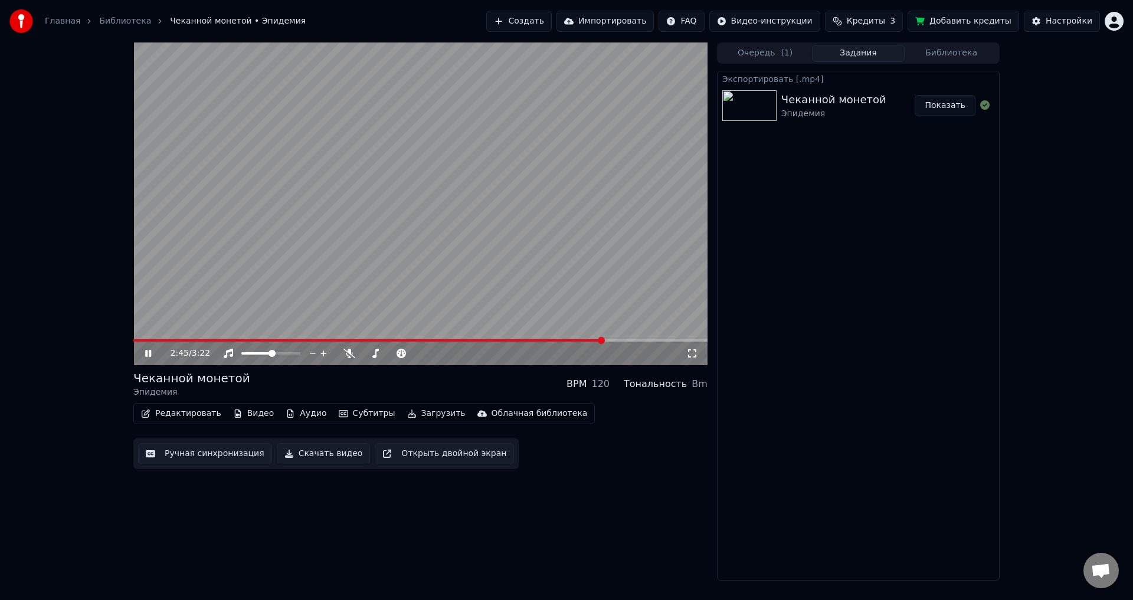
click at [950, 107] on button "Показать" at bounding box center [945, 105] width 61 height 21
click at [413, 218] on video at bounding box center [420, 204] width 574 height 323
click at [902, 305] on div "Экспортировать [.mp4] Чеканной монетой Эпидемия Показать" at bounding box center [858, 326] width 283 height 510
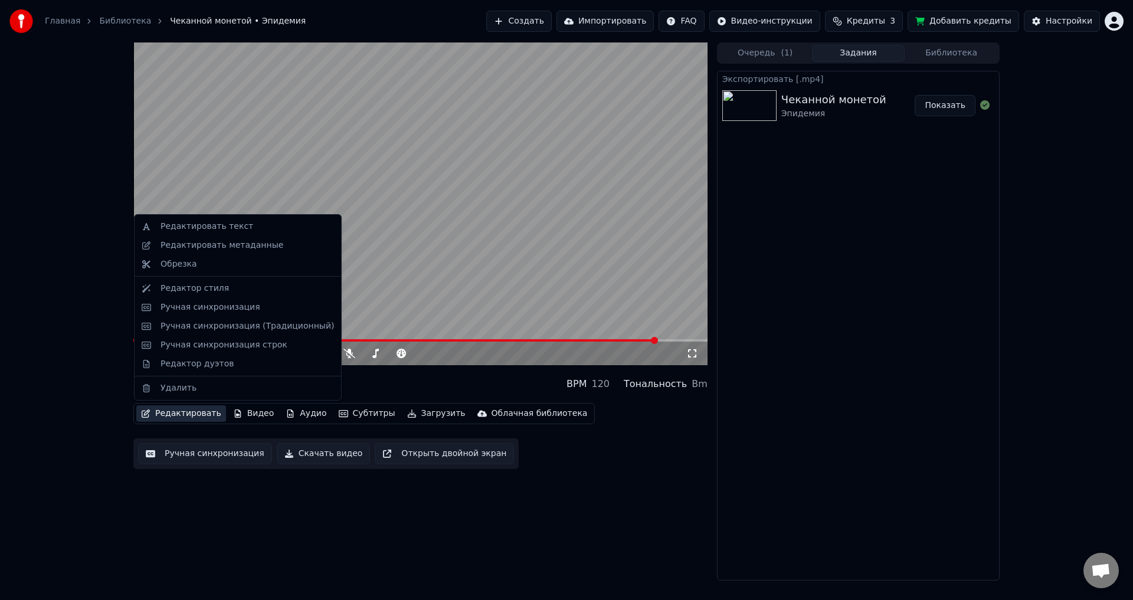
click at [180, 414] on button "Редактировать" at bounding box center [181, 414] width 90 height 17
click at [247, 249] on div "Редактировать метаданные" at bounding box center [222, 246] width 123 height 12
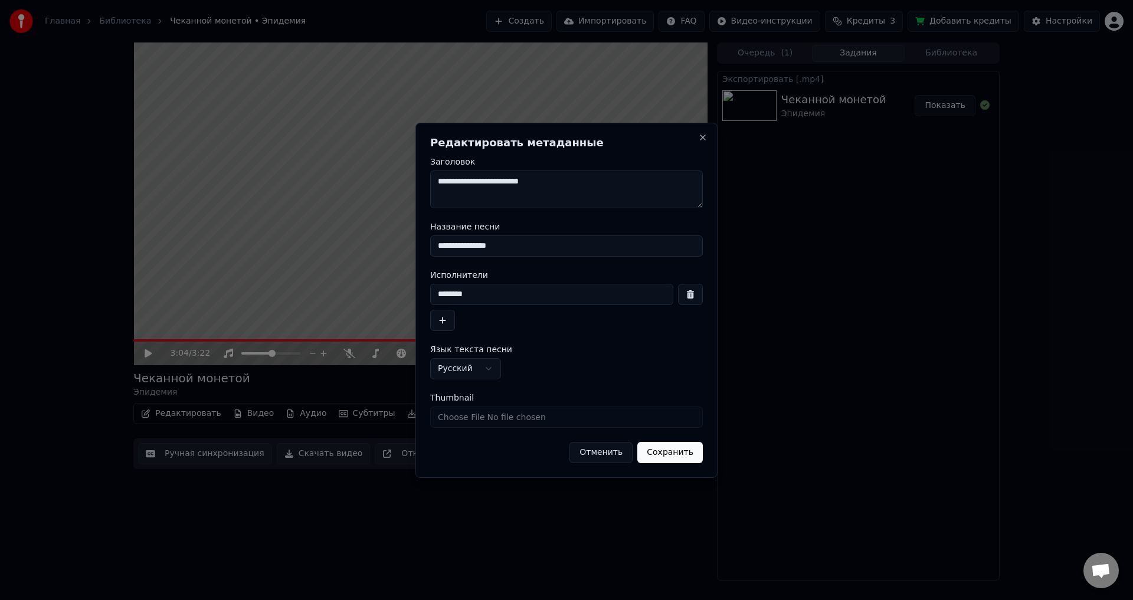
click at [600, 456] on button "Отменить" at bounding box center [601, 452] width 63 height 21
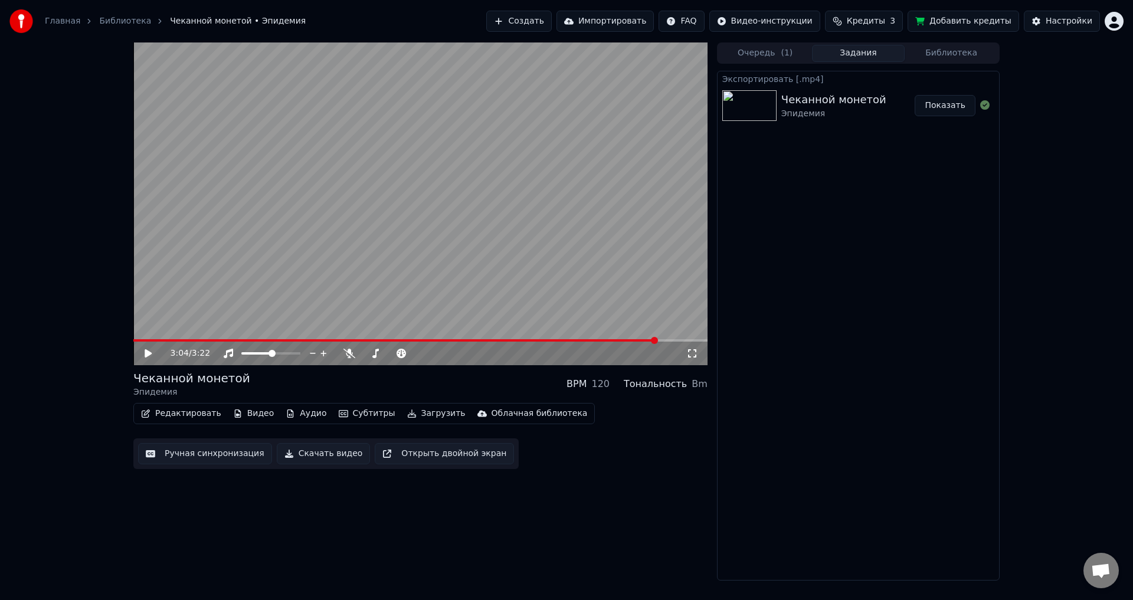
click at [204, 414] on button "Редактировать" at bounding box center [181, 414] width 90 height 17
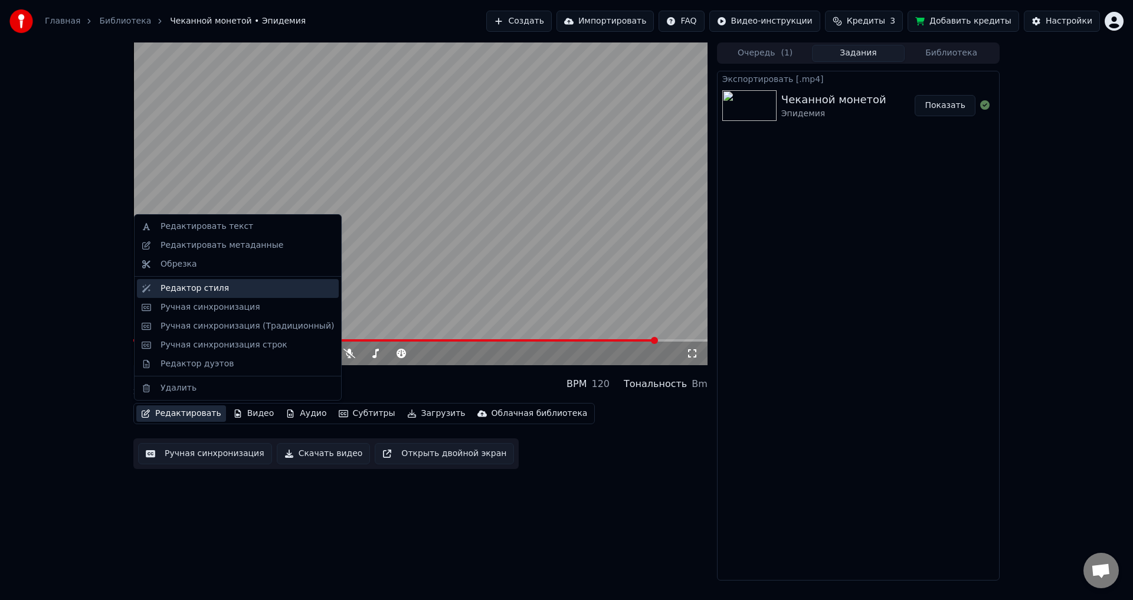
click at [168, 293] on div "Редактор стиля" at bounding box center [195, 289] width 68 height 12
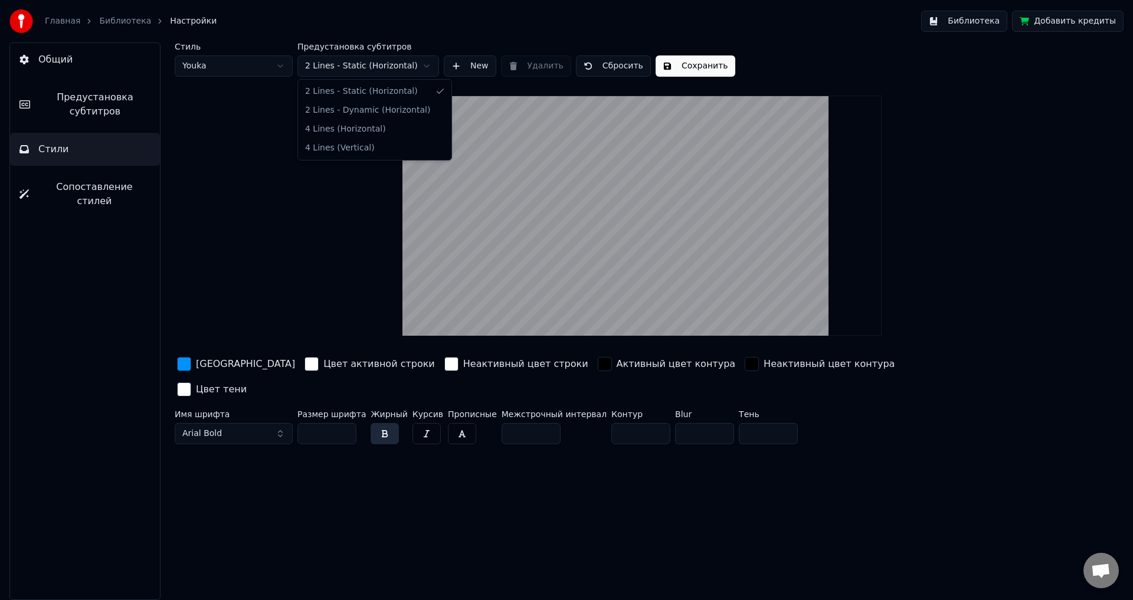
click at [372, 65] on html "Главная Библиотека Настройки Библиотека Добавить кредиты Общий Предустановка су…" at bounding box center [566, 300] width 1133 height 600
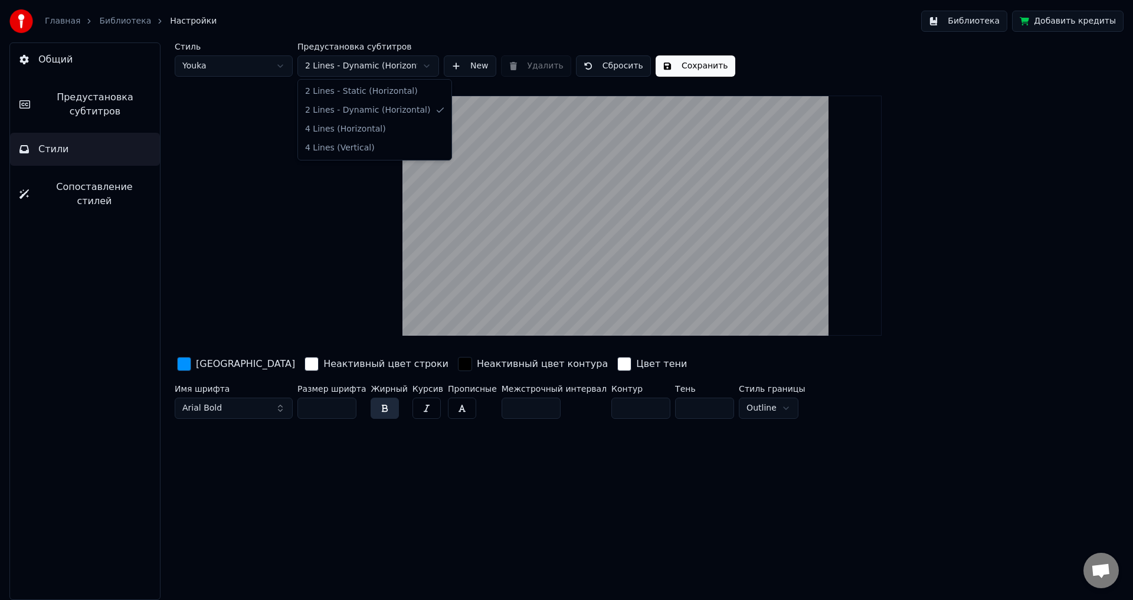
click at [370, 70] on html "Главная Библиотека Настройки Библиотека Добавить кредиты Общий Предустановка су…" at bounding box center [566, 300] width 1133 height 600
click at [369, 67] on html "Главная Библиотека Настройки Библиотека Добавить кредиты Общий Предустановка су…" at bounding box center [566, 300] width 1133 height 600
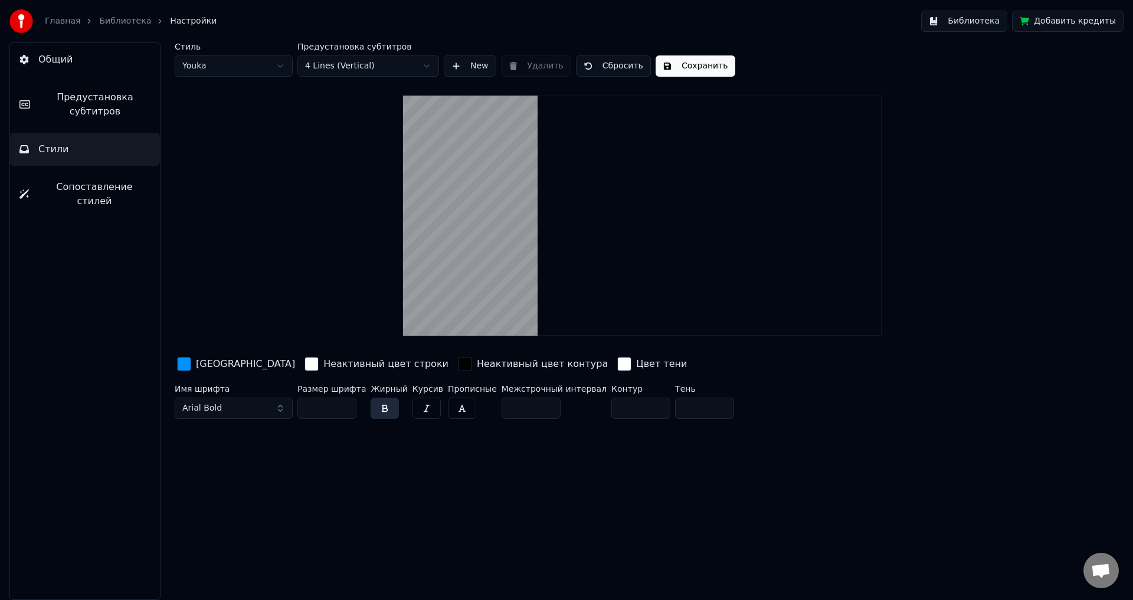
click at [369, 60] on html "Главная Библиотека Настройки Библиотека Добавить кредиты Общий Предустановка су…" at bounding box center [566, 300] width 1133 height 600
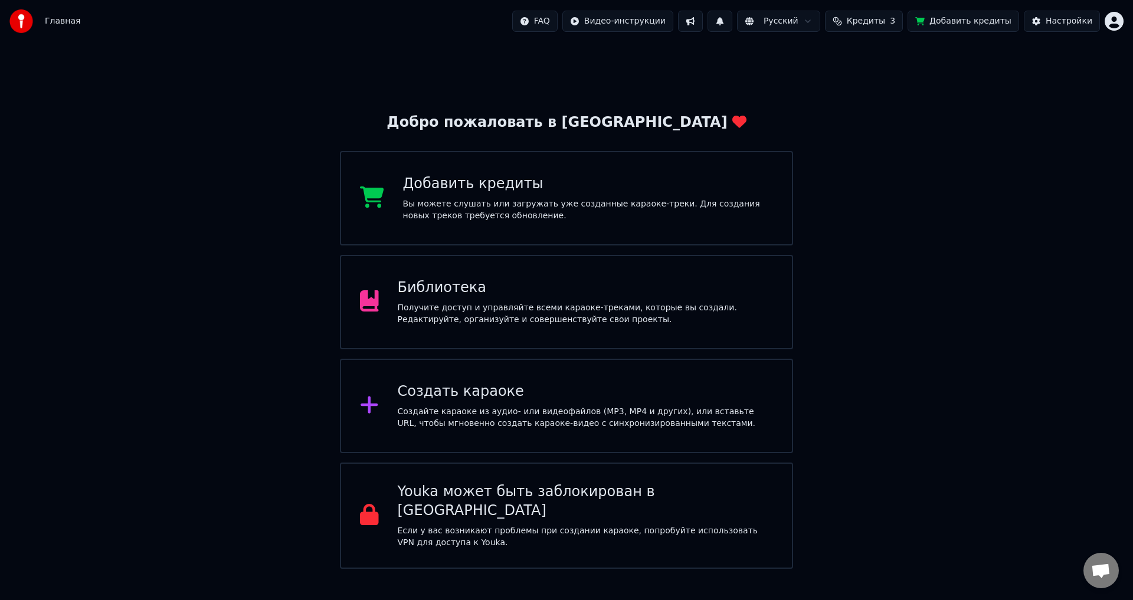
click at [464, 388] on div "Создать караоке" at bounding box center [586, 392] width 376 height 19
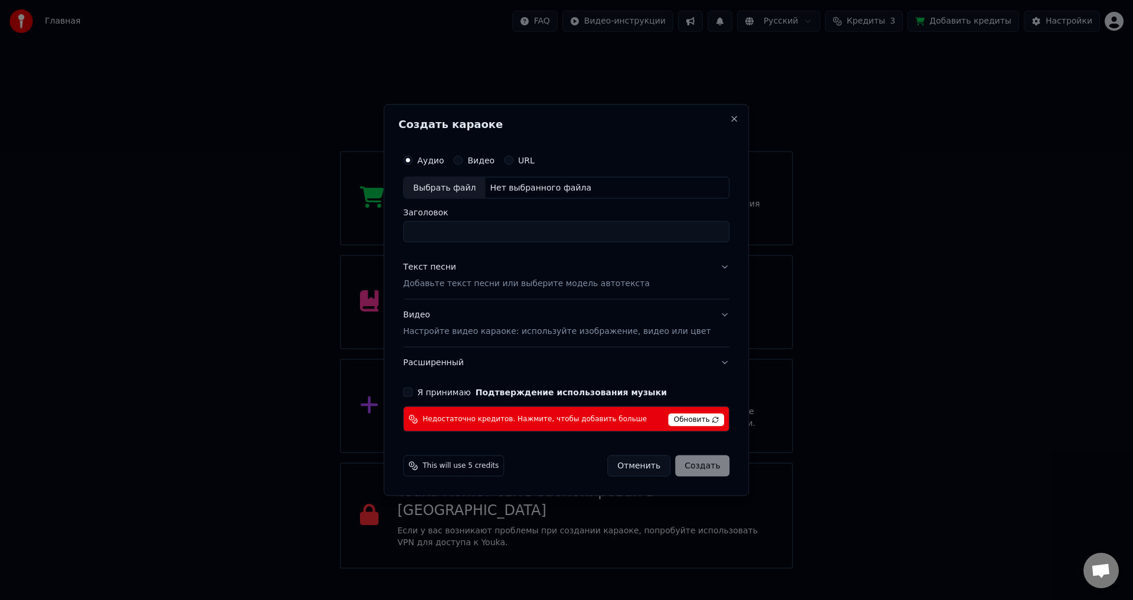
click at [612, 466] on button "Отменить" at bounding box center [638, 466] width 63 height 21
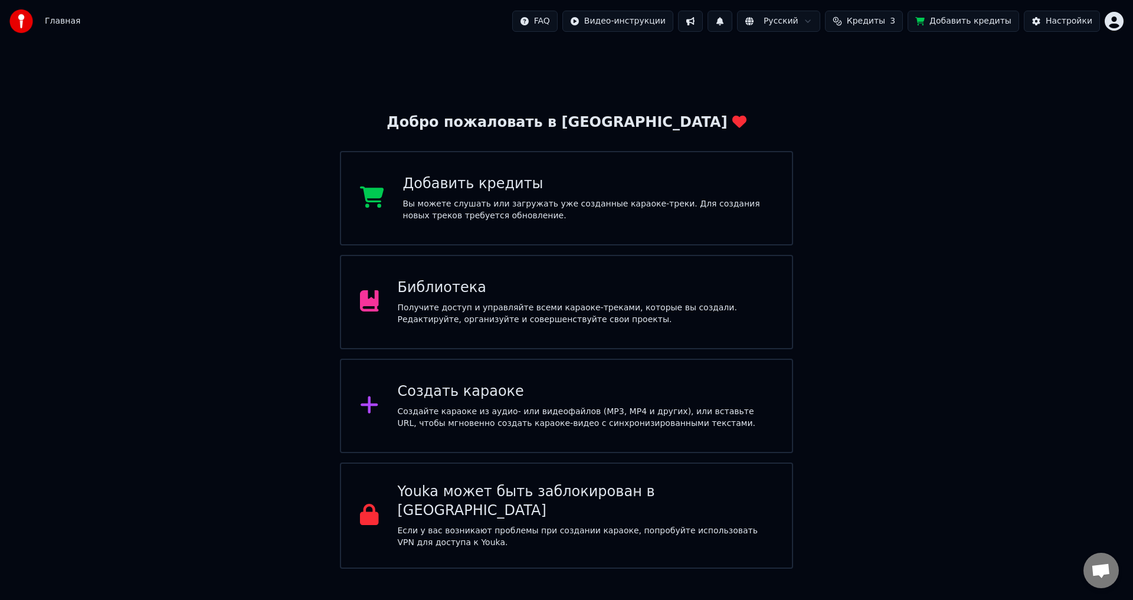
click at [502, 290] on div "Библиотека" at bounding box center [586, 288] width 376 height 19
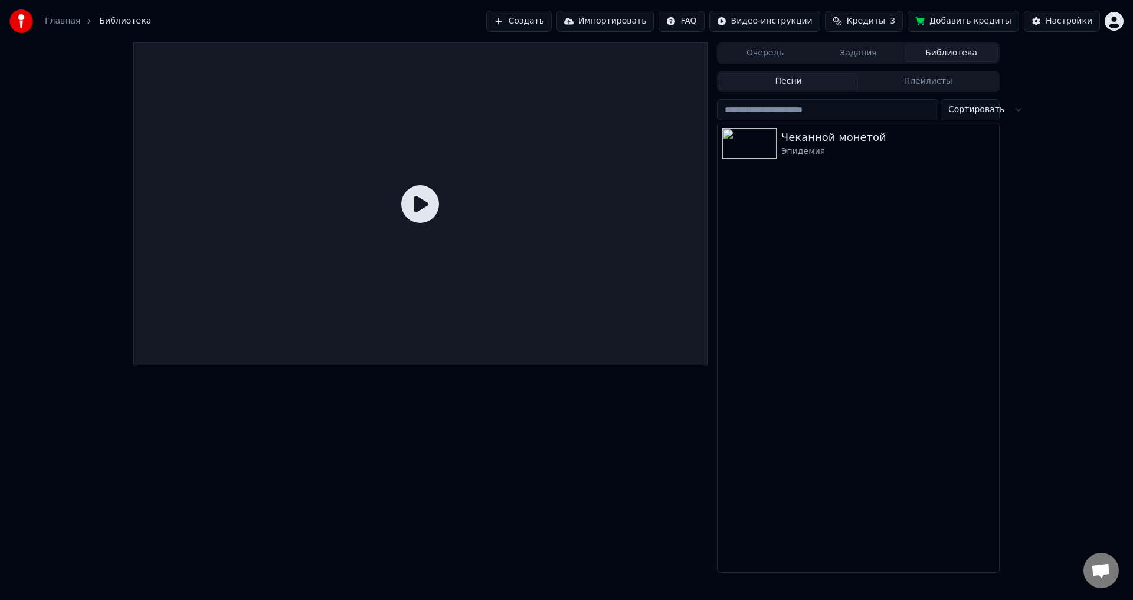
click at [423, 197] on icon at bounding box center [420, 204] width 38 height 38
click at [991, 144] on icon "button" at bounding box center [989, 142] width 12 height 9
click at [773, 328] on div "Чеканной монетой Эпидемия" at bounding box center [859, 347] width 282 height 449
click at [393, 194] on div at bounding box center [420, 204] width 574 height 323
click at [426, 203] on icon at bounding box center [420, 204] width 38 height 38
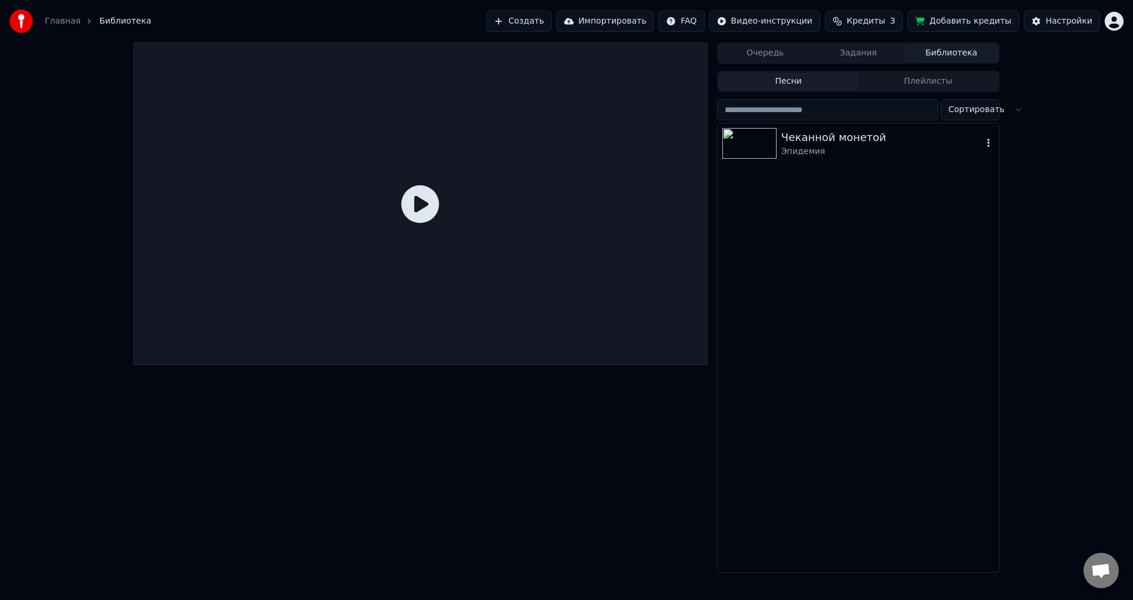
click at [990, 146] on icon "button" at bounding box center [989, 142] width 12 height 9
click at [875, 21] on span "Кредиты" at bounding box center [866, 21] width 38 height 12
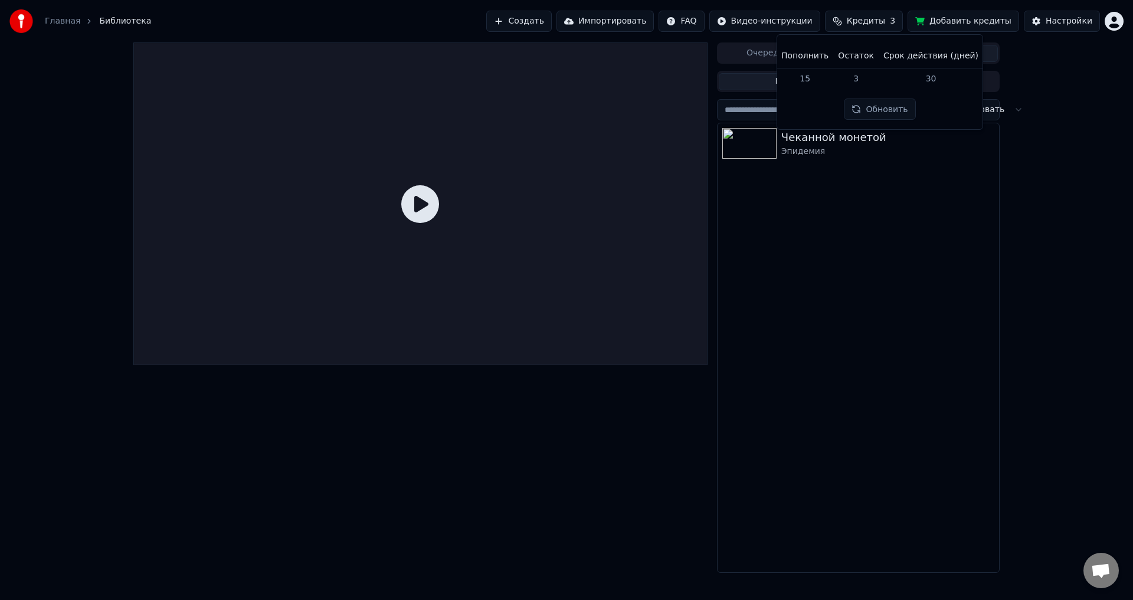
click at [930, 79] on td "30" at bounding box center [931, 78] width 104 height 21
drag, startPoint x: 931, startPoint y: 77, endPoint x: 913, endPoint y: 81, distance: 18.8
click at [913, 81] on td "30" at bounding box center [931, 78] width 104 height 21
click at [894, 111] on button "Обновить" at bounding box center [879, 109] width 71 height 21
click at [1041, 221] on div "Очередь Задания Библиотека Песни Плейлисты Сортировать Чеканной монетой Эпидемия" at bounding box center [566, 308] width 1133 height 531
